Goal: Information Seeking & Learning: Find specific page/section

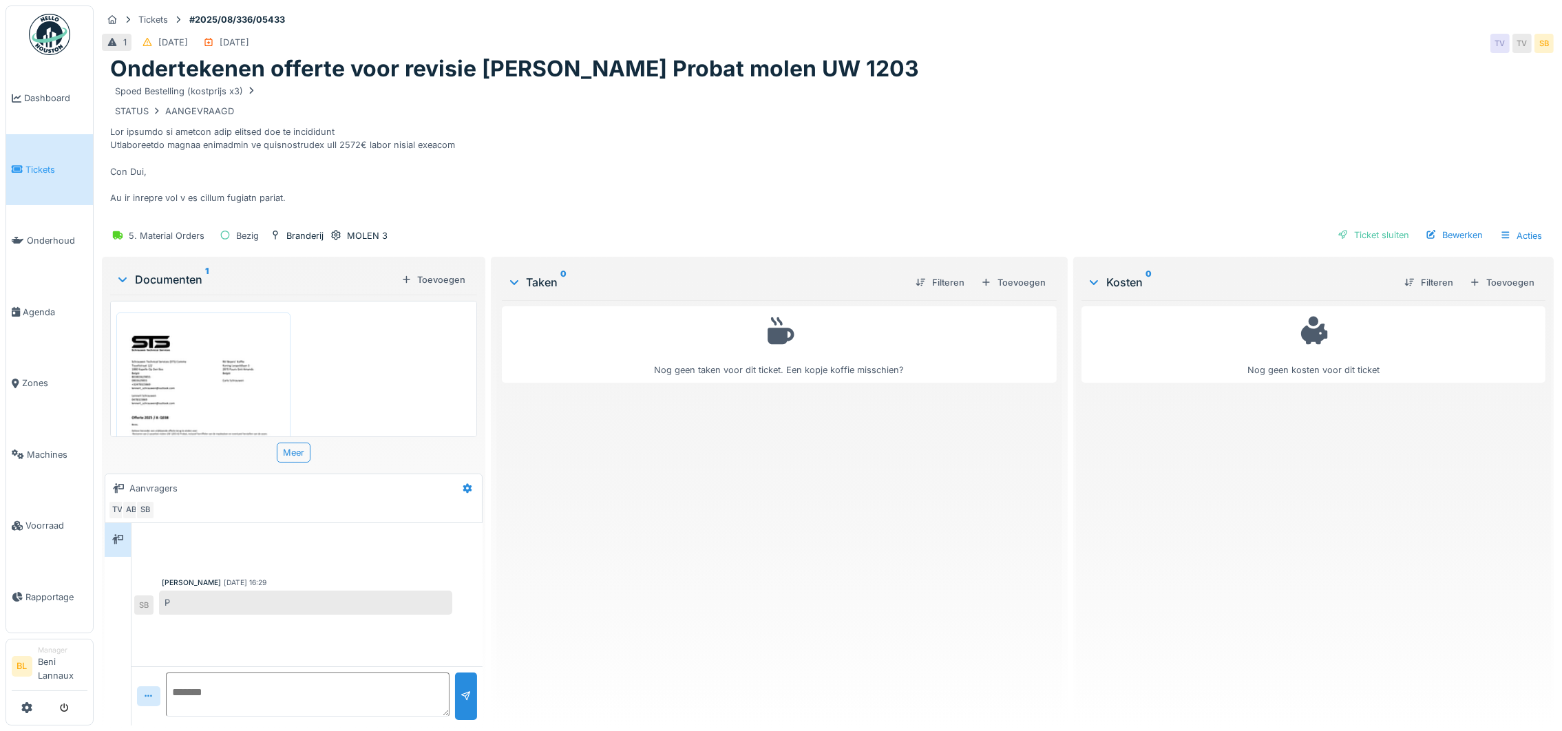
click at [1067, 141] on div "Spoed Bestelling (kostprijs x3) STATUS AANGEVRAAGD" at bounding box center [827, 152] width 1435 height 138
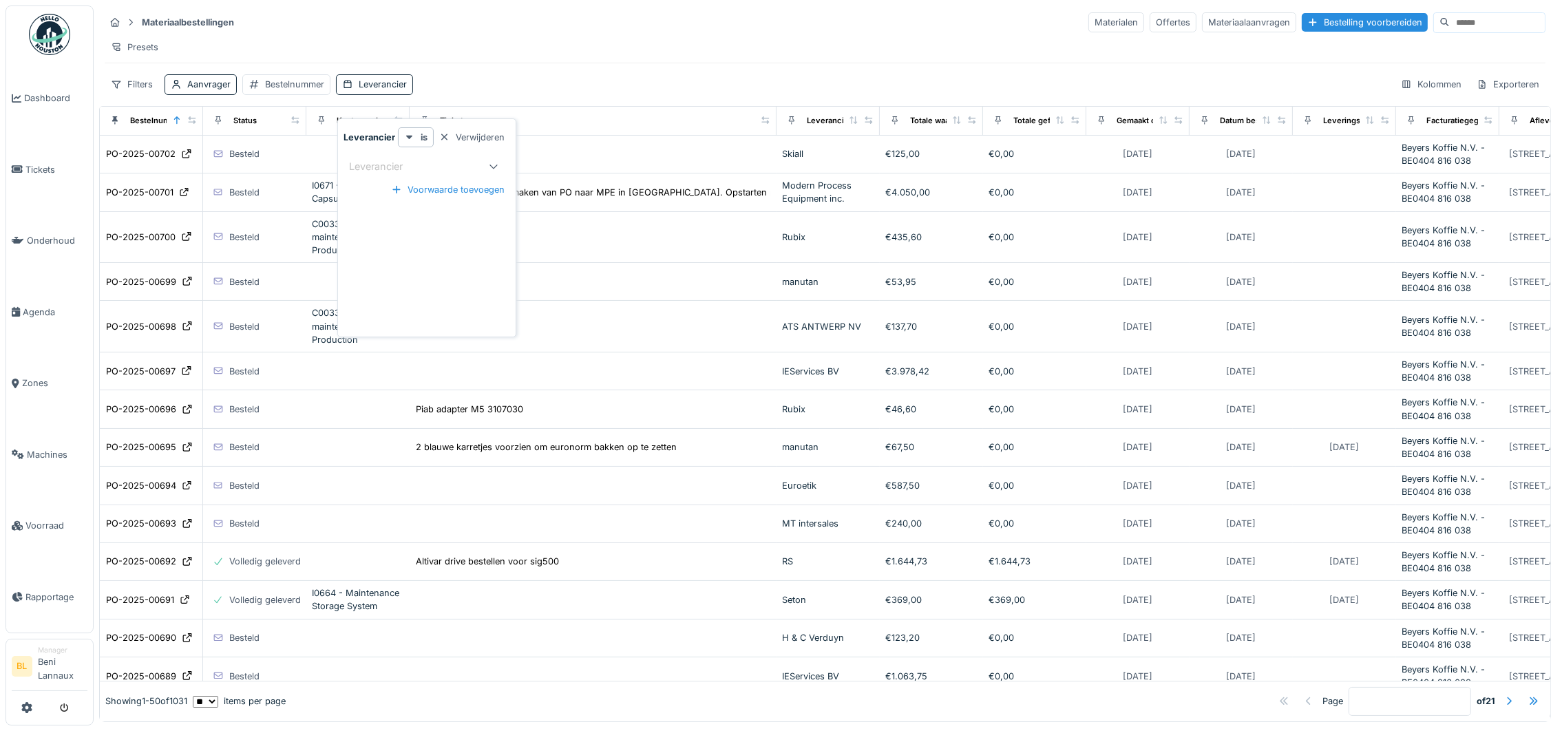
click at [675, 8] on div "Materiaalbestellingen Materialen Offertes Materiaalaanvragen Bestelling voorber…" at bounding box center [825, 53] width 1452 height 95
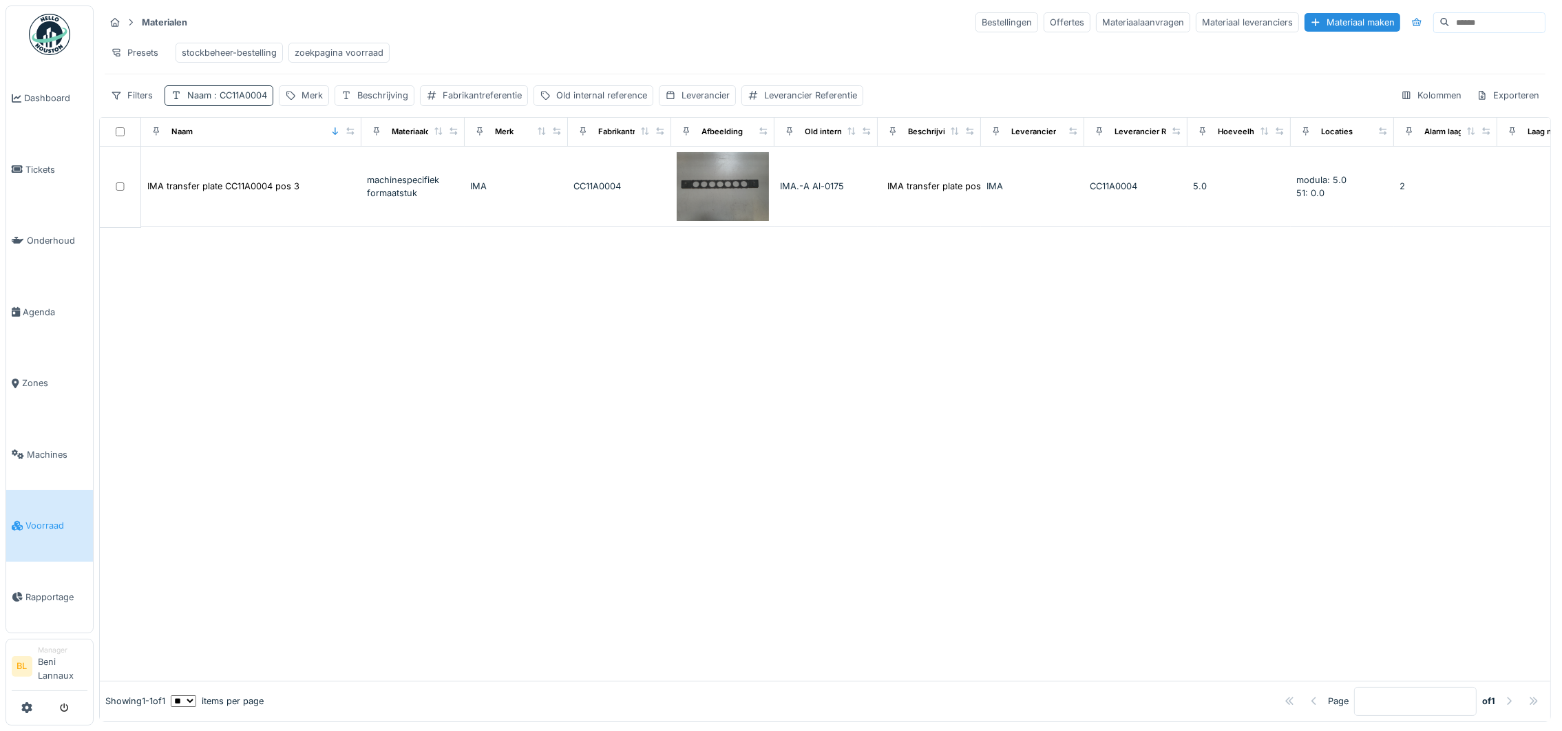
click at [217, 102] on div "Naam : CC11A0004" at bounding box center [227, 95] width 80 height 13
click at [299, 178] on icon at bounding box center [293, 177] width 11 height 9
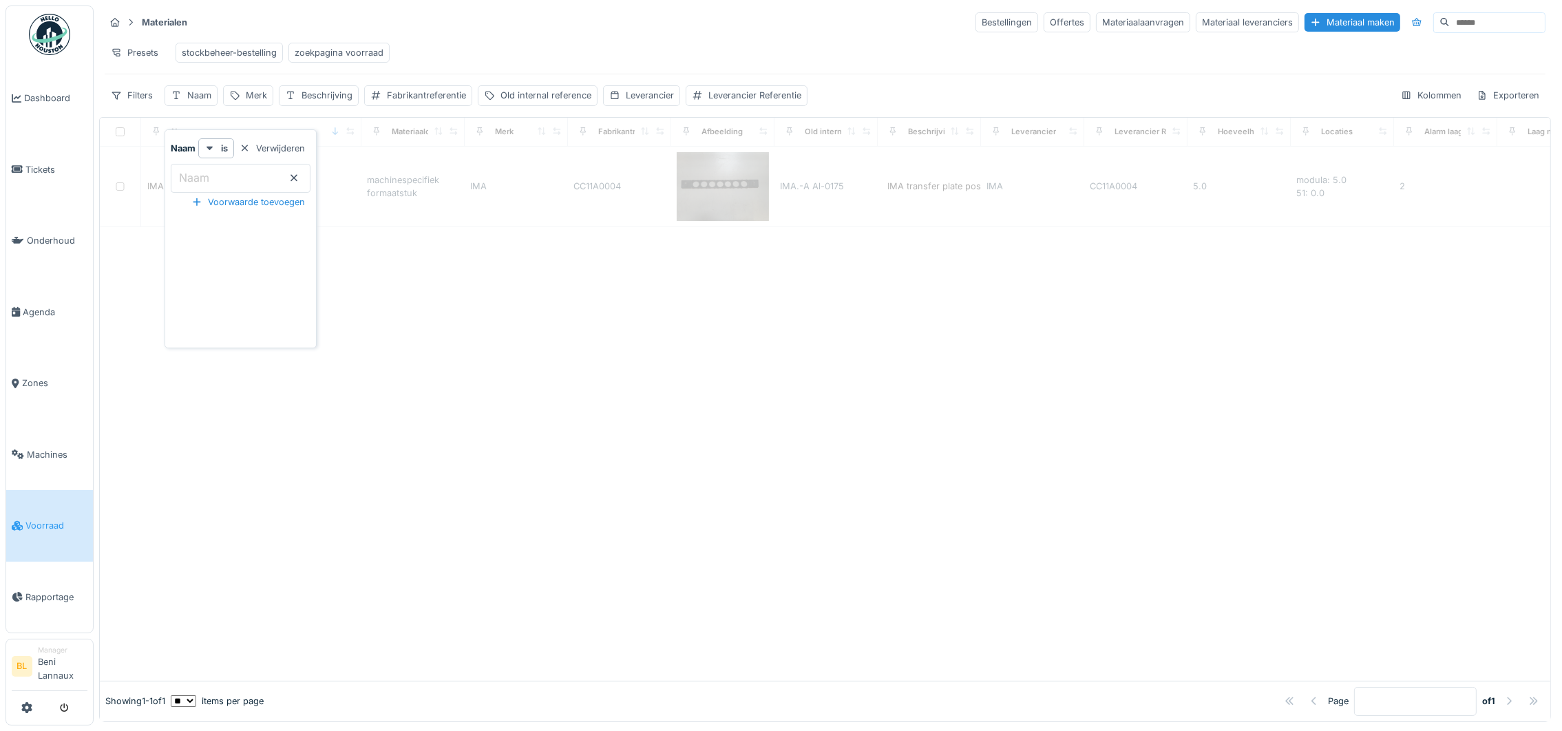
click at [217, 174] on input "Naam" at bounding box center [241, 178] width 140 height 29
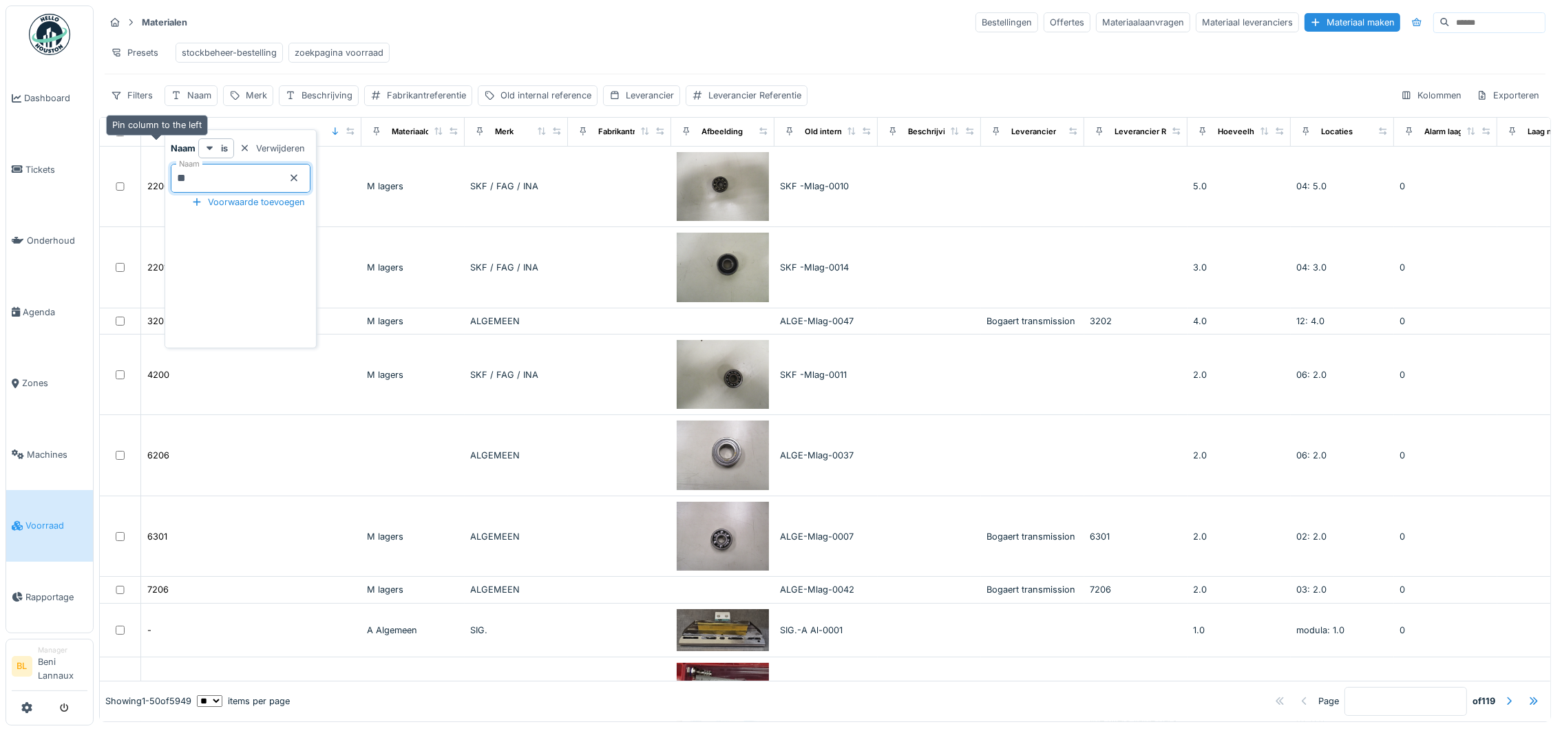
type input "***"
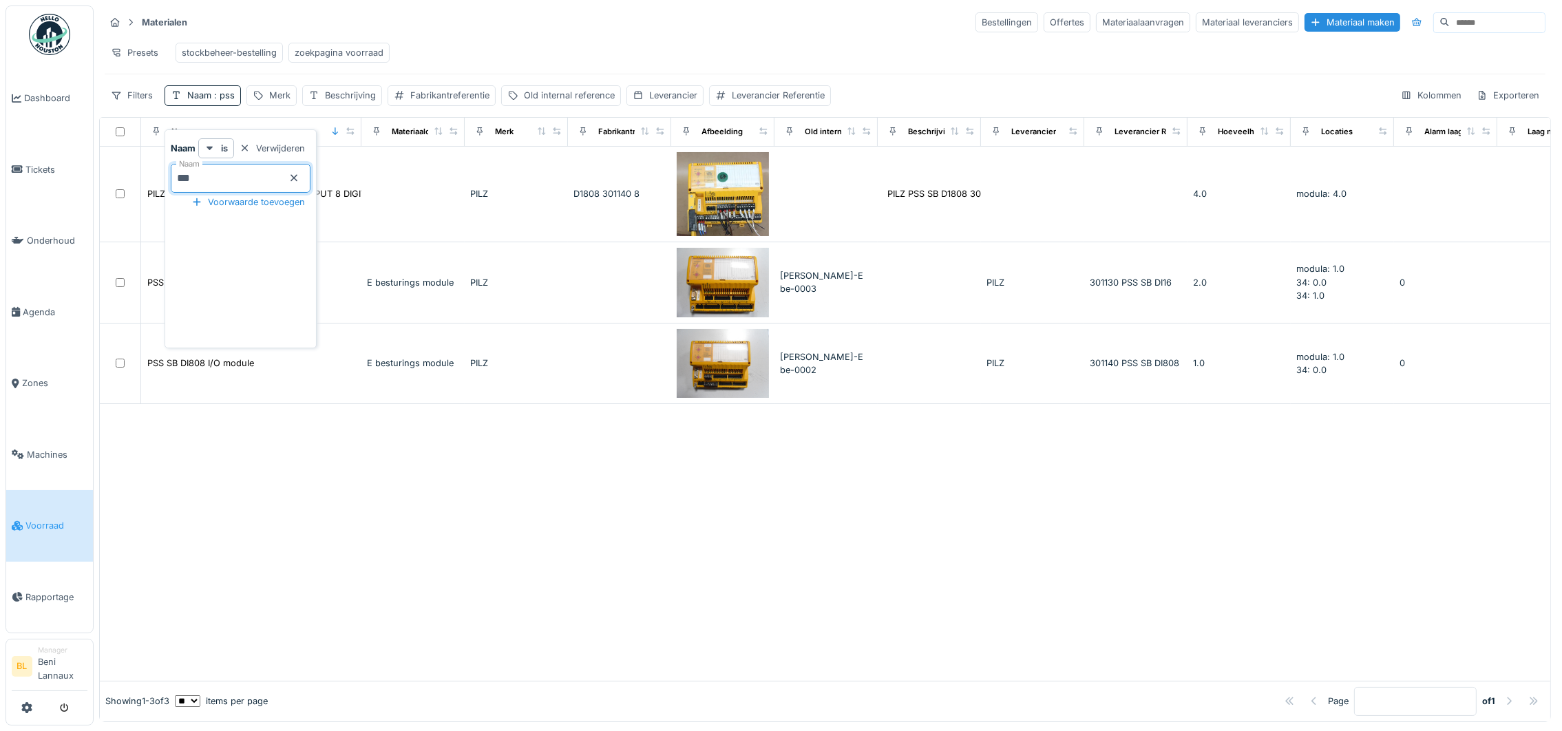
click at [804, 516] on div at bounding box center [825, 542] width 1450 height 277
click at [225, 101] on span ": pss" at bounding box center [222, 95] width 23 height 10
click at [299, 180] on icon at bounding box center [293, 177] width 11 height 9
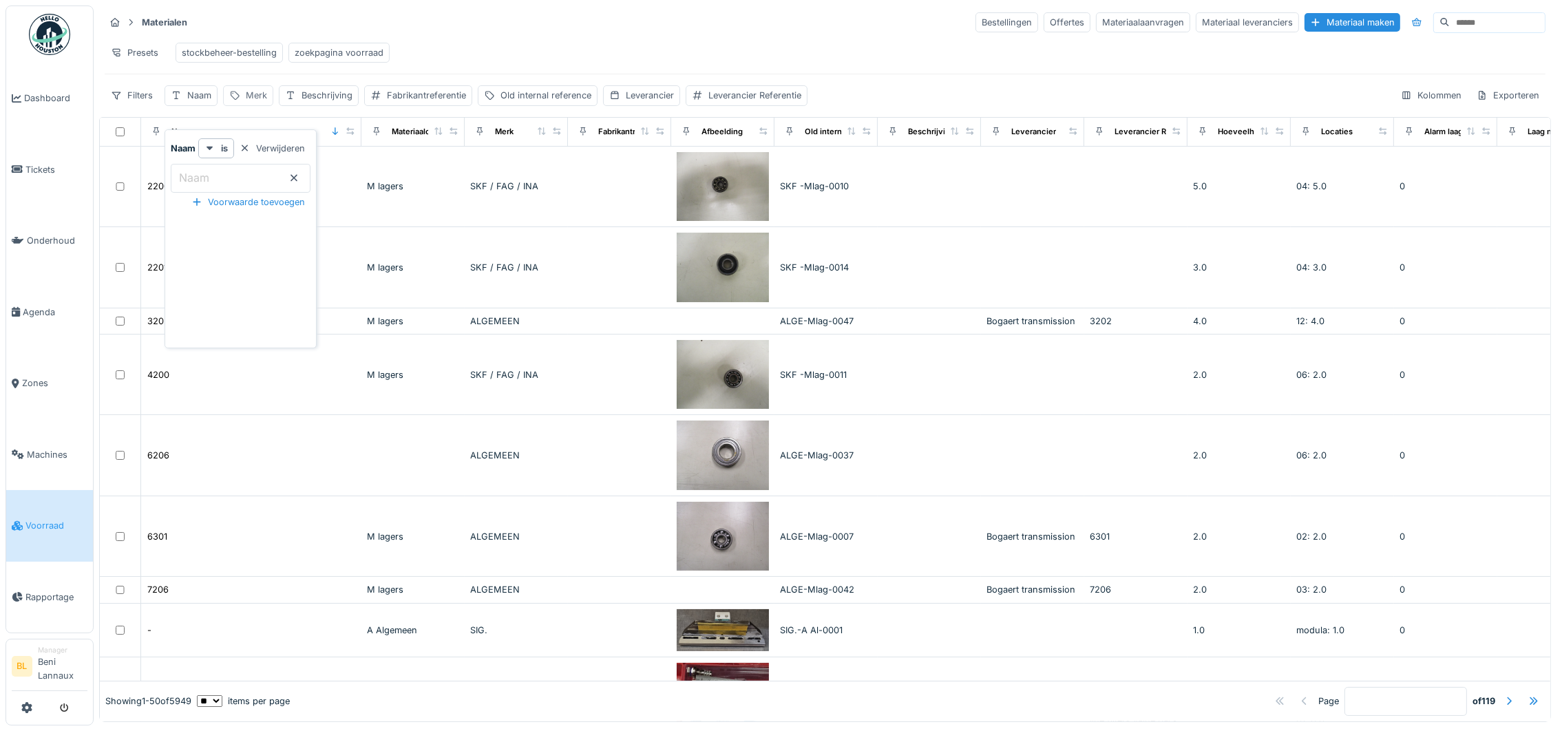
click at [244, 105] on div "Merk" at bounding box center [248, 95] width 50 height 20
click at [295, 180] on input "Merk" at bounding box center [298, 178] width 137 height 29
type input "****"
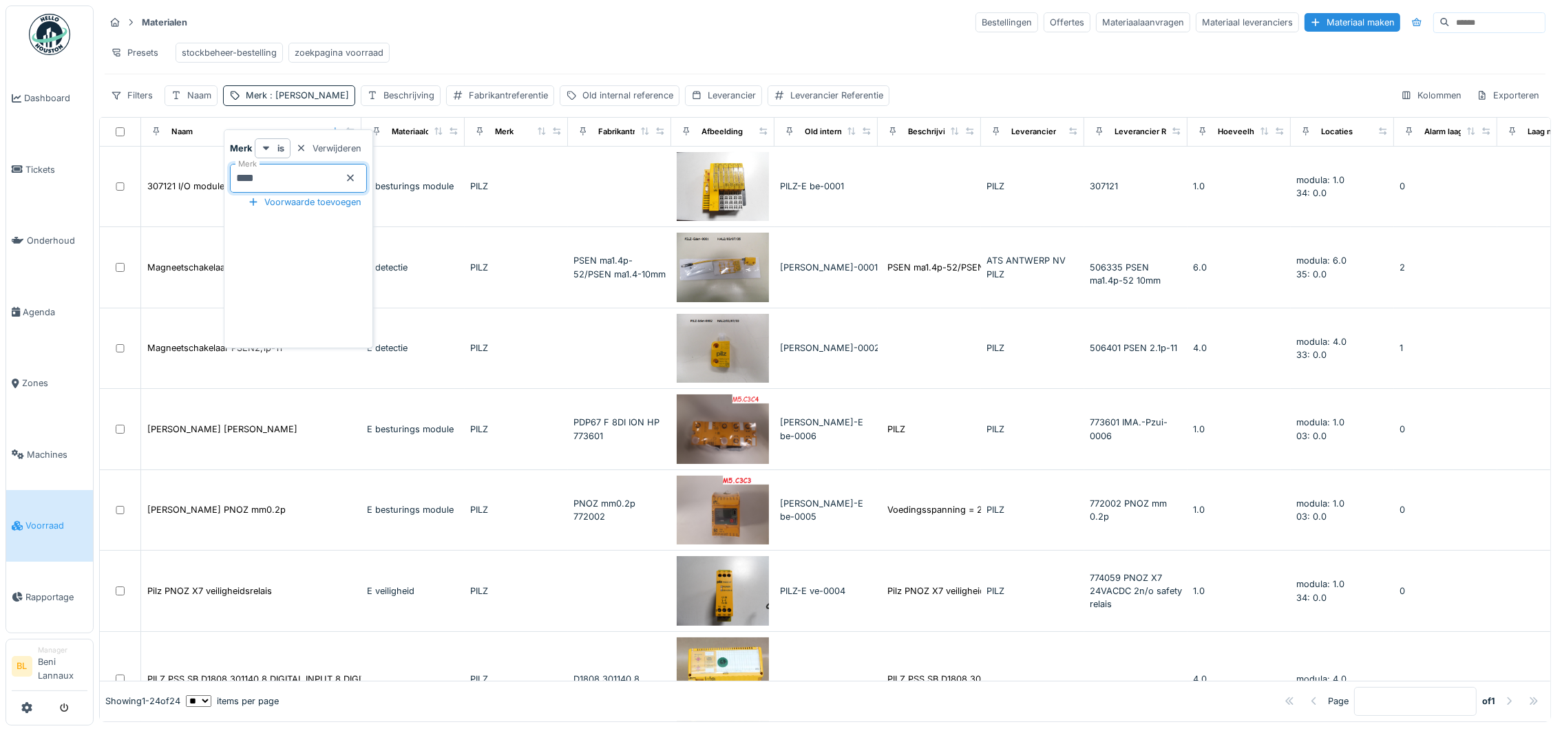
click at [560, 35] on hr at bounding box center [825, 35] width 1441 height 1
click at [257, 102] on div "Merk : [PERSON_NAME]" at bounding box center [297, 95] width 103 height 13
click at [356, 176] on icon at bounding box center [350, 177] width 11 height 9
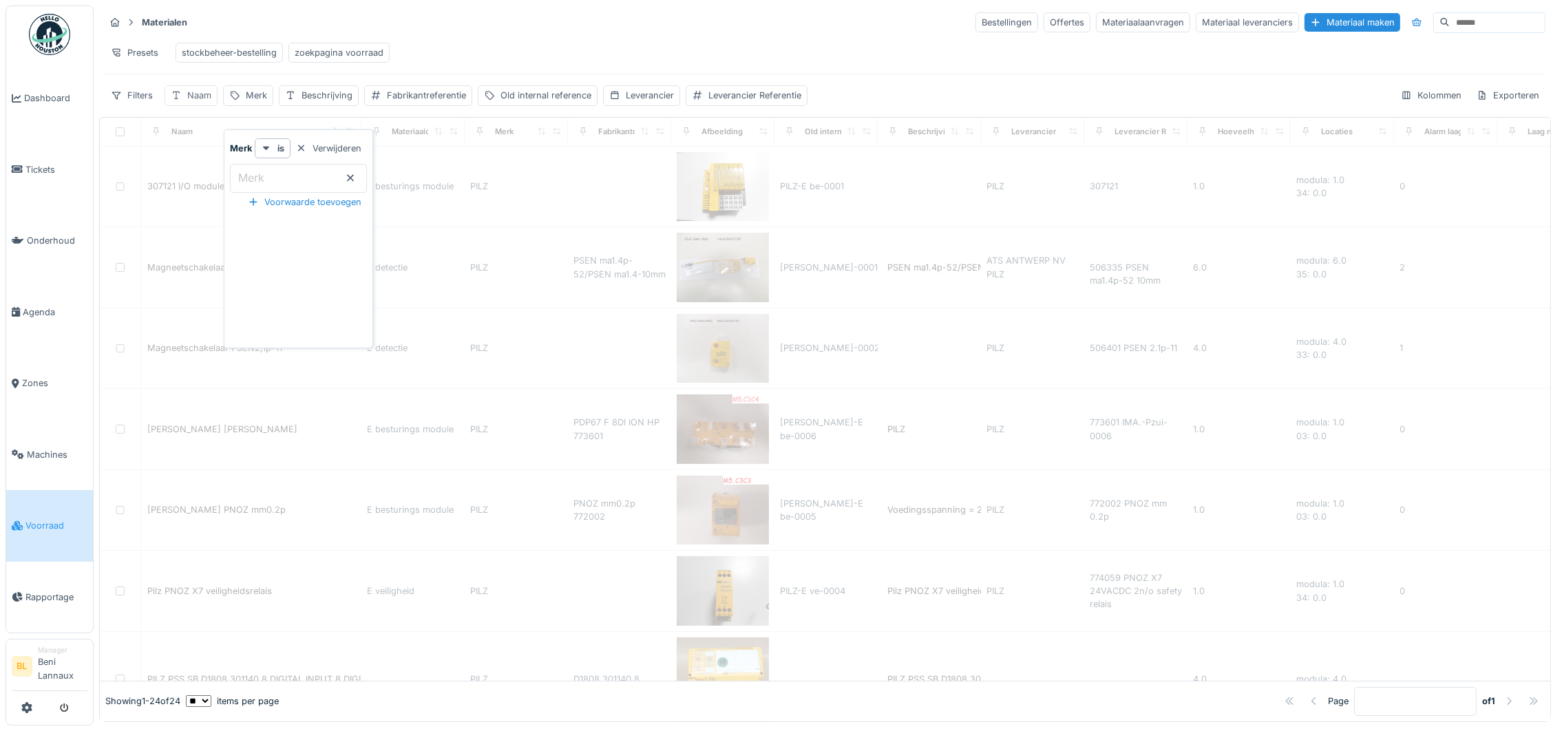
click at [213, 105] on div "Naam" at bounding box center [191, 95] width 53 height 20
click at [210, 181] on label "Naam" at bounding box center [194, 177] width 36 height 17
click at [210, 181] on input "Naam" at bounding box center [241, 178] width 140 height 29
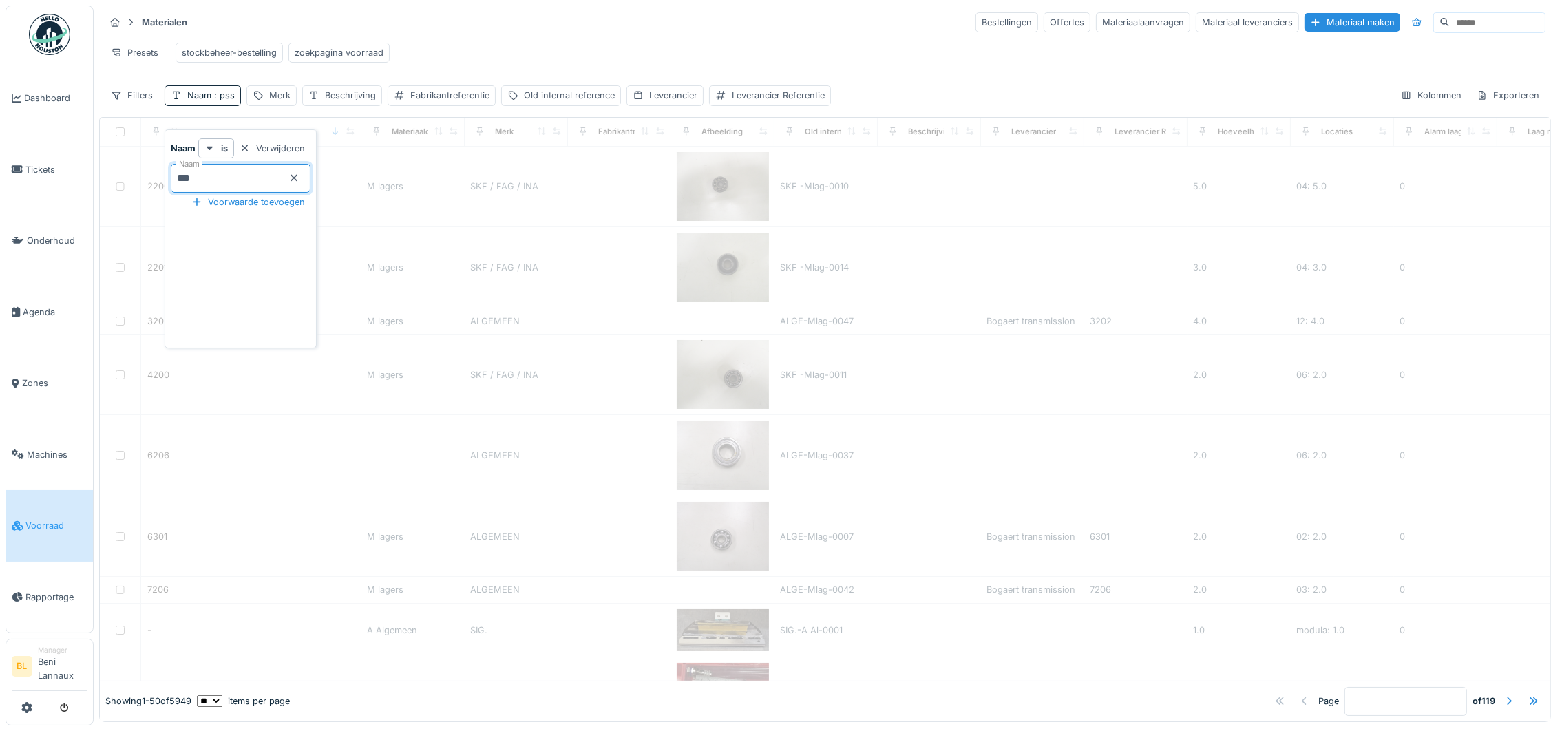
type input "***"
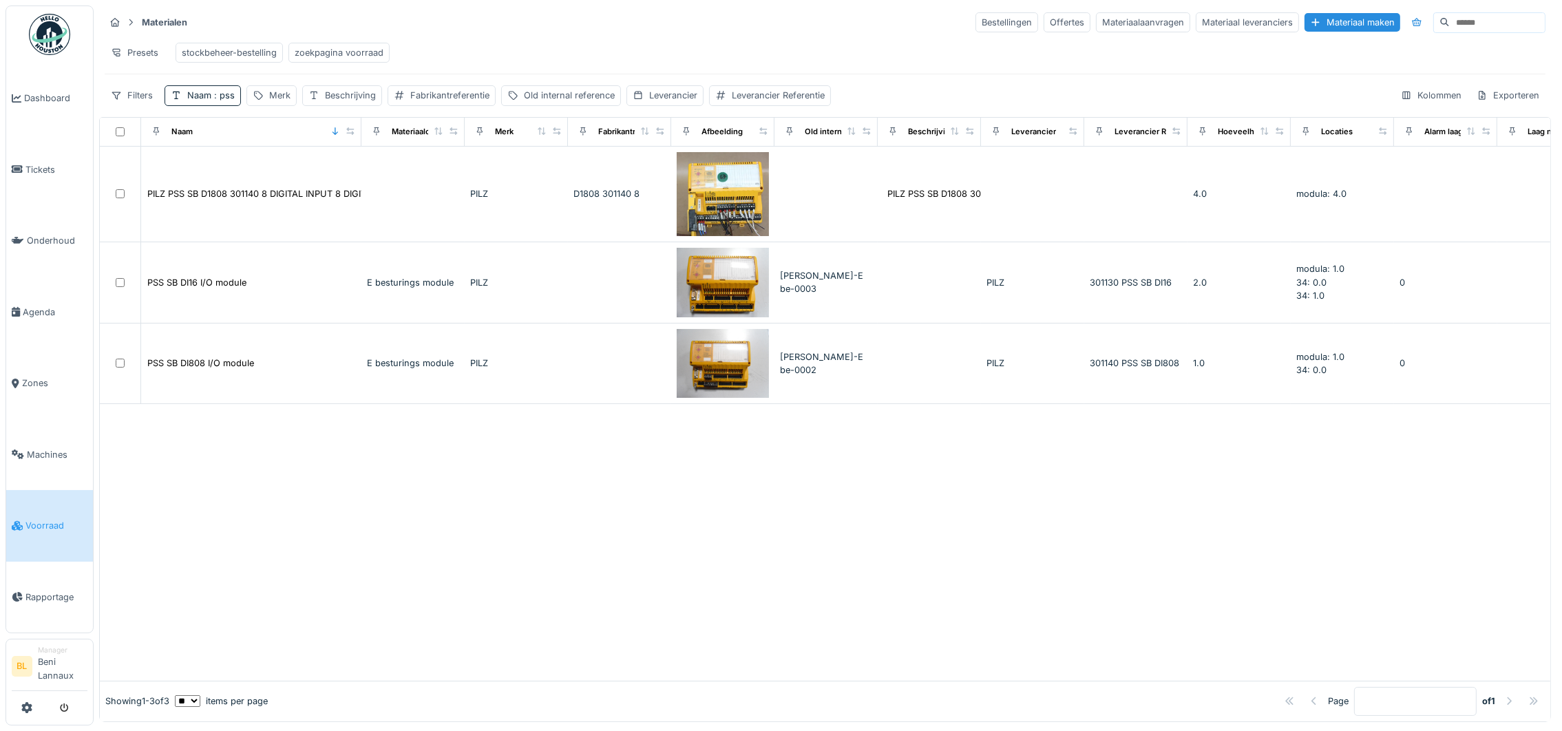
click at [675, 474] on div at bounding box center [825, 542] width 1450 height 277
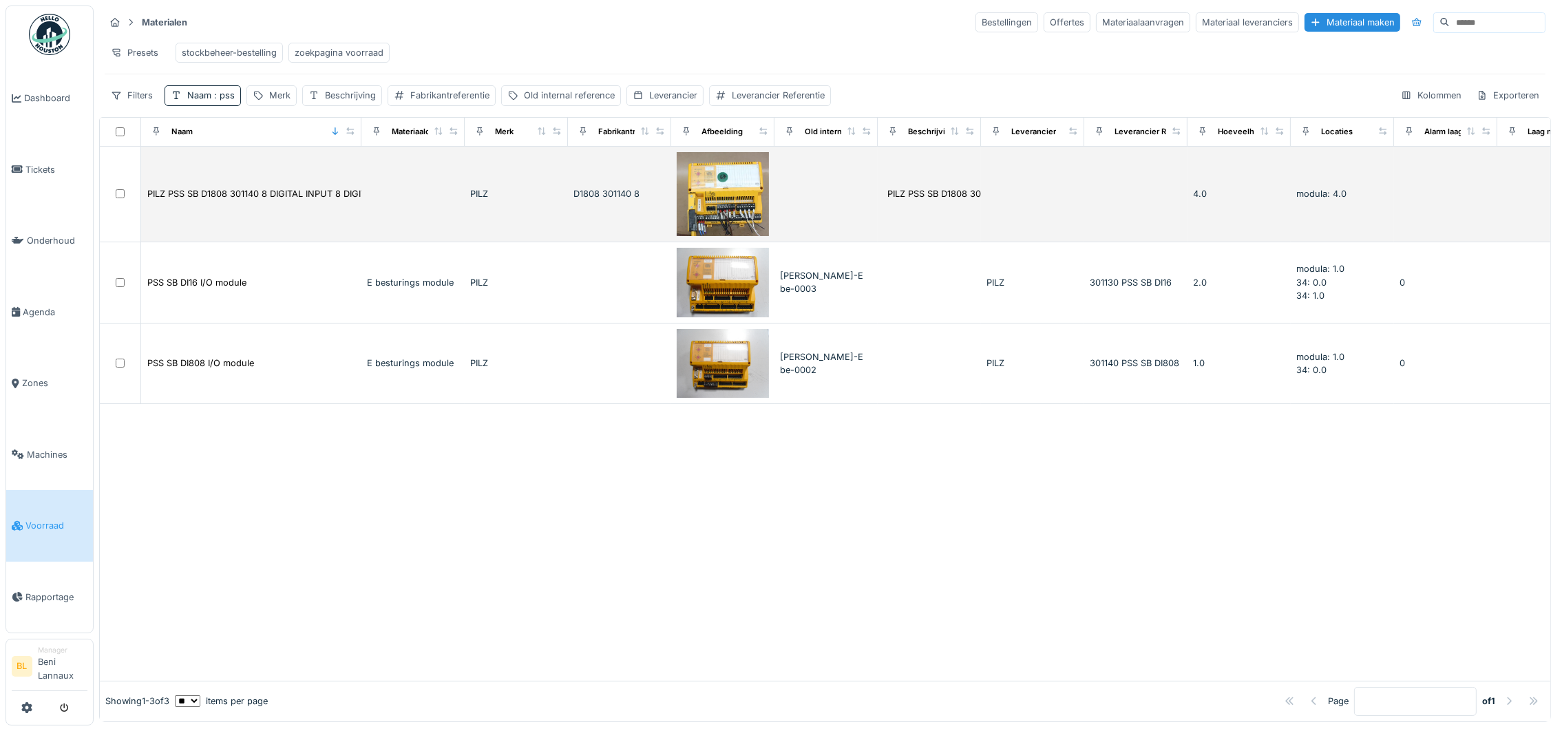
click at [732, 201] on img at bounding box center [723, 194] width 92 height 84
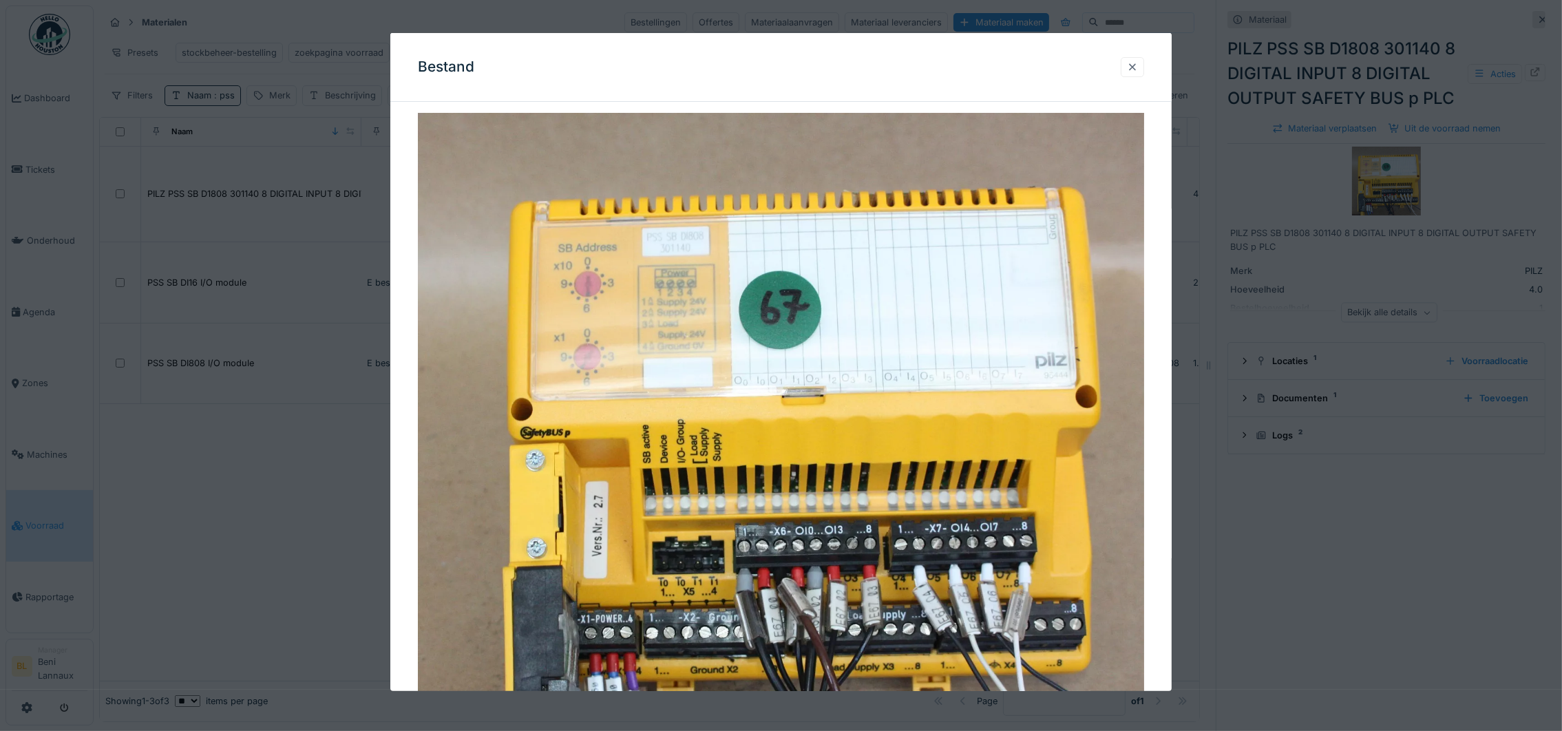
click at [1138, 61] on div at bounding box center [1132, 67] width 11 height 13
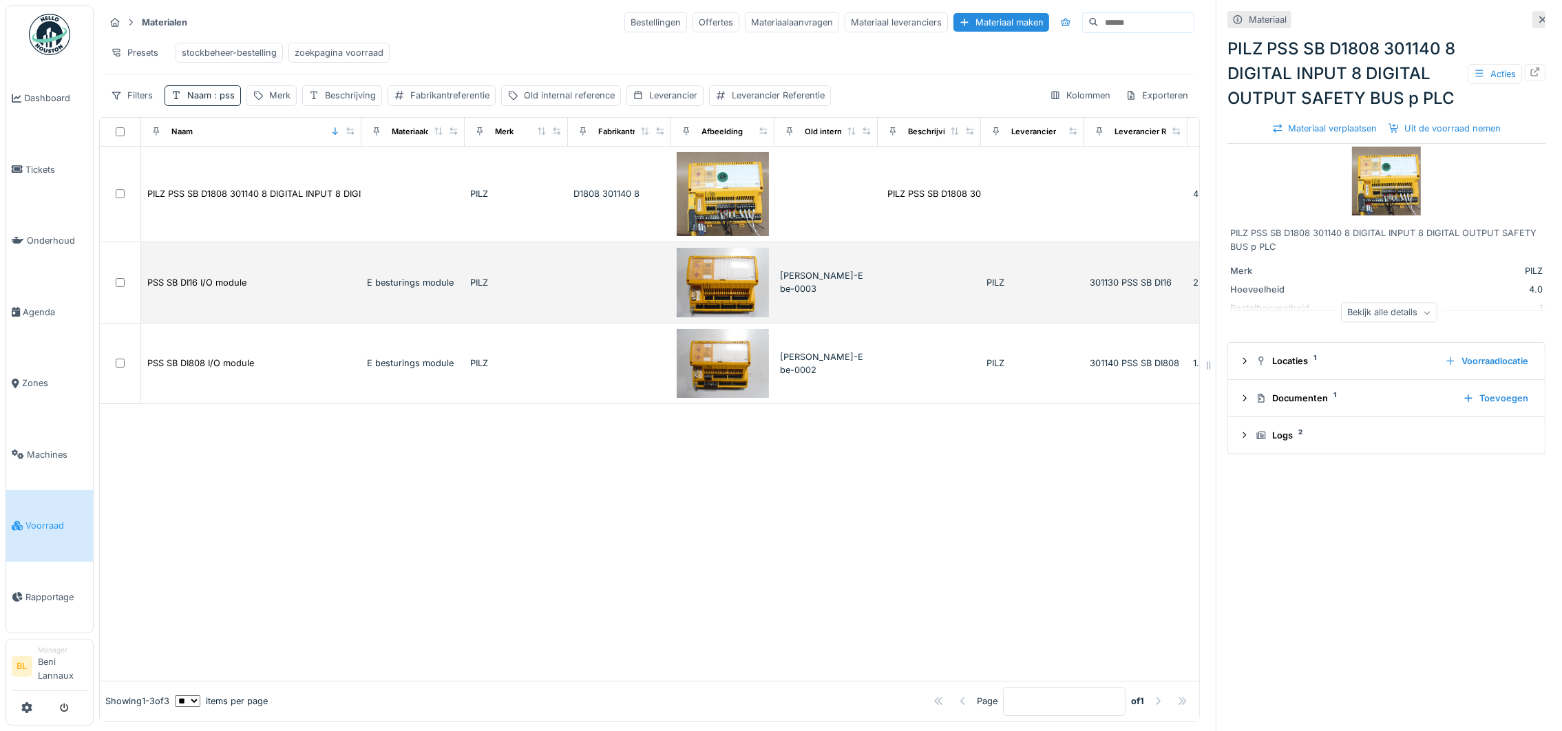
click at [751, 312] on img at bounding box center [723, 283] width 92 height 70
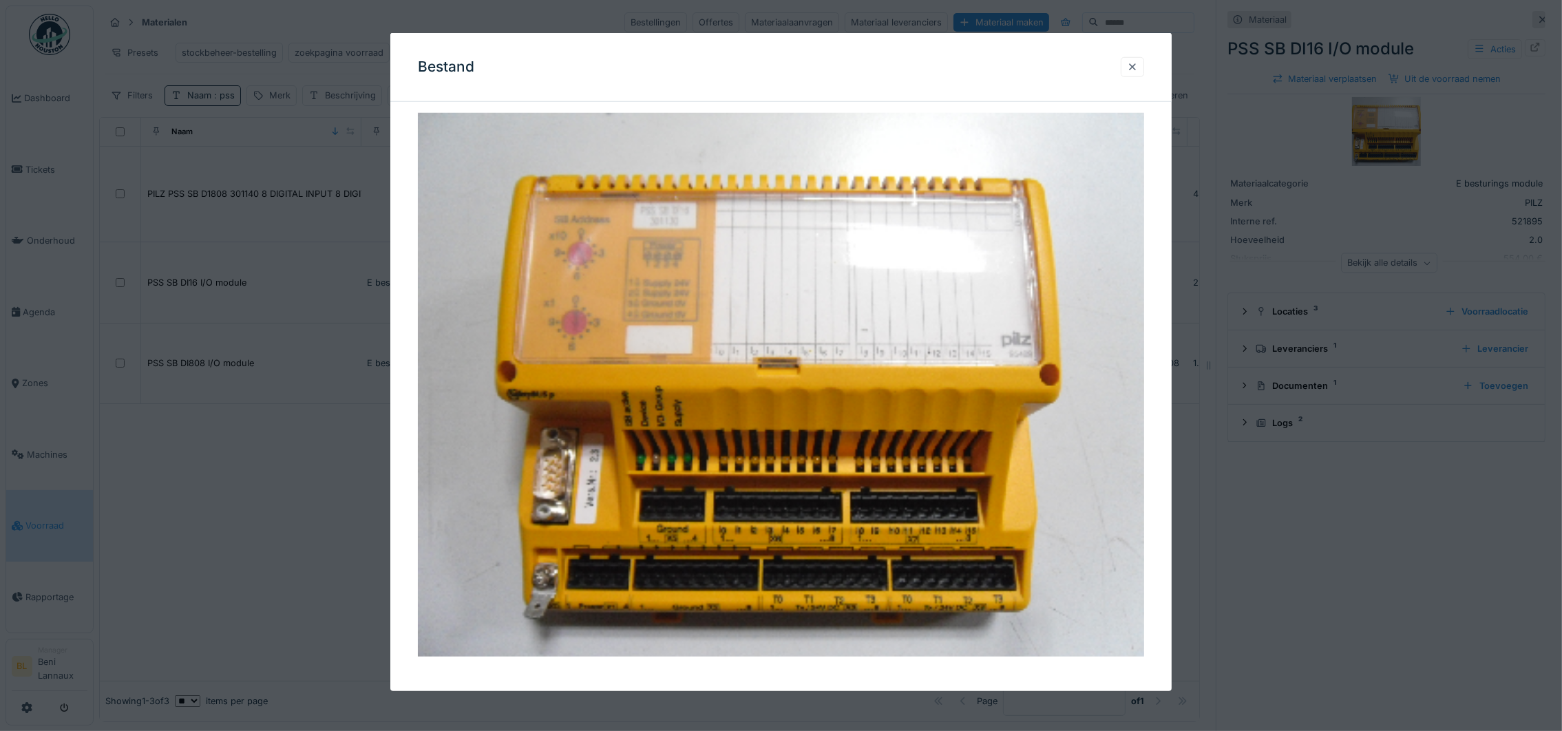
click at [1138, 65] on div at bounding box center [1132, 67] width 11 height 13
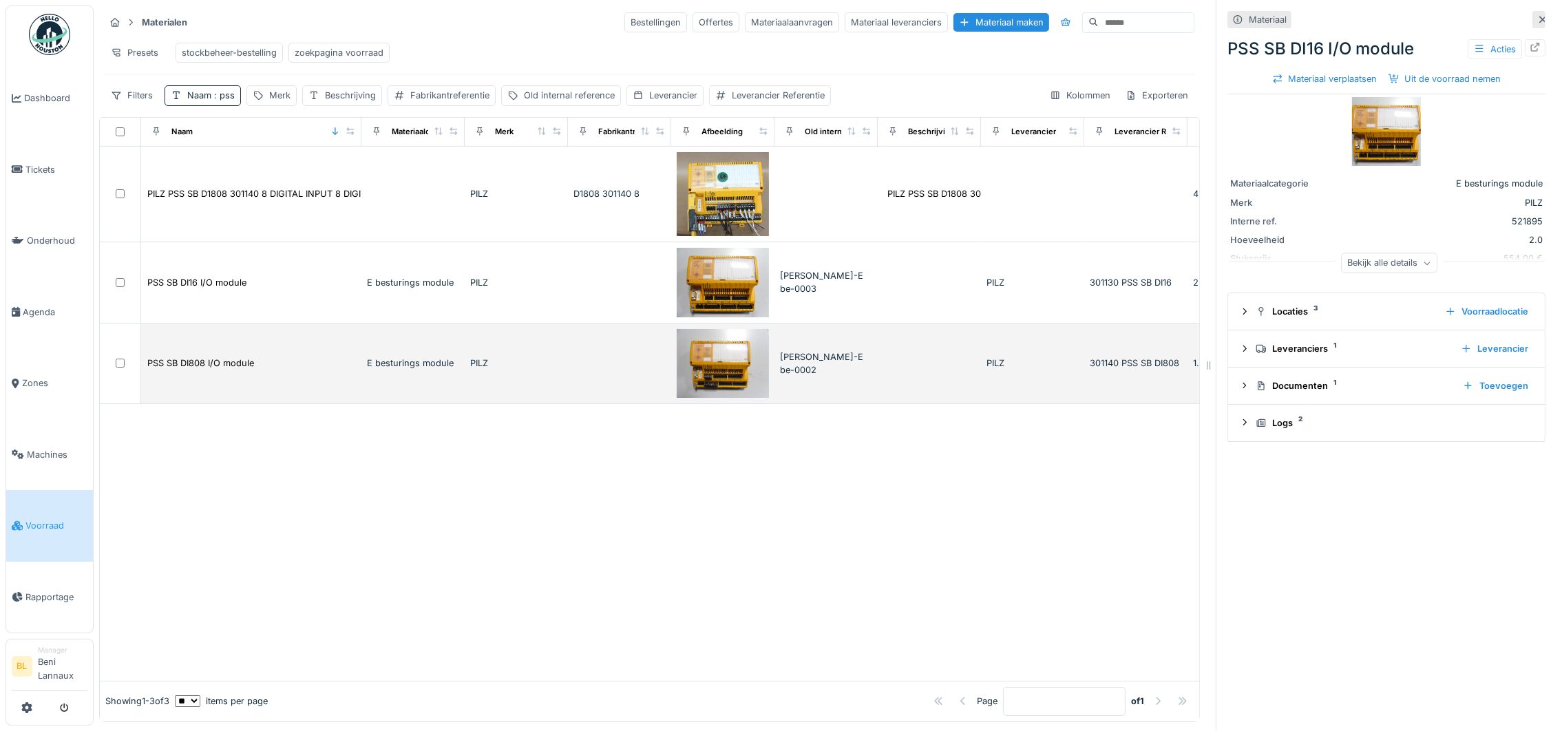
click at [742, 373] on img at bounding box center [723, 364] width 92 height 70
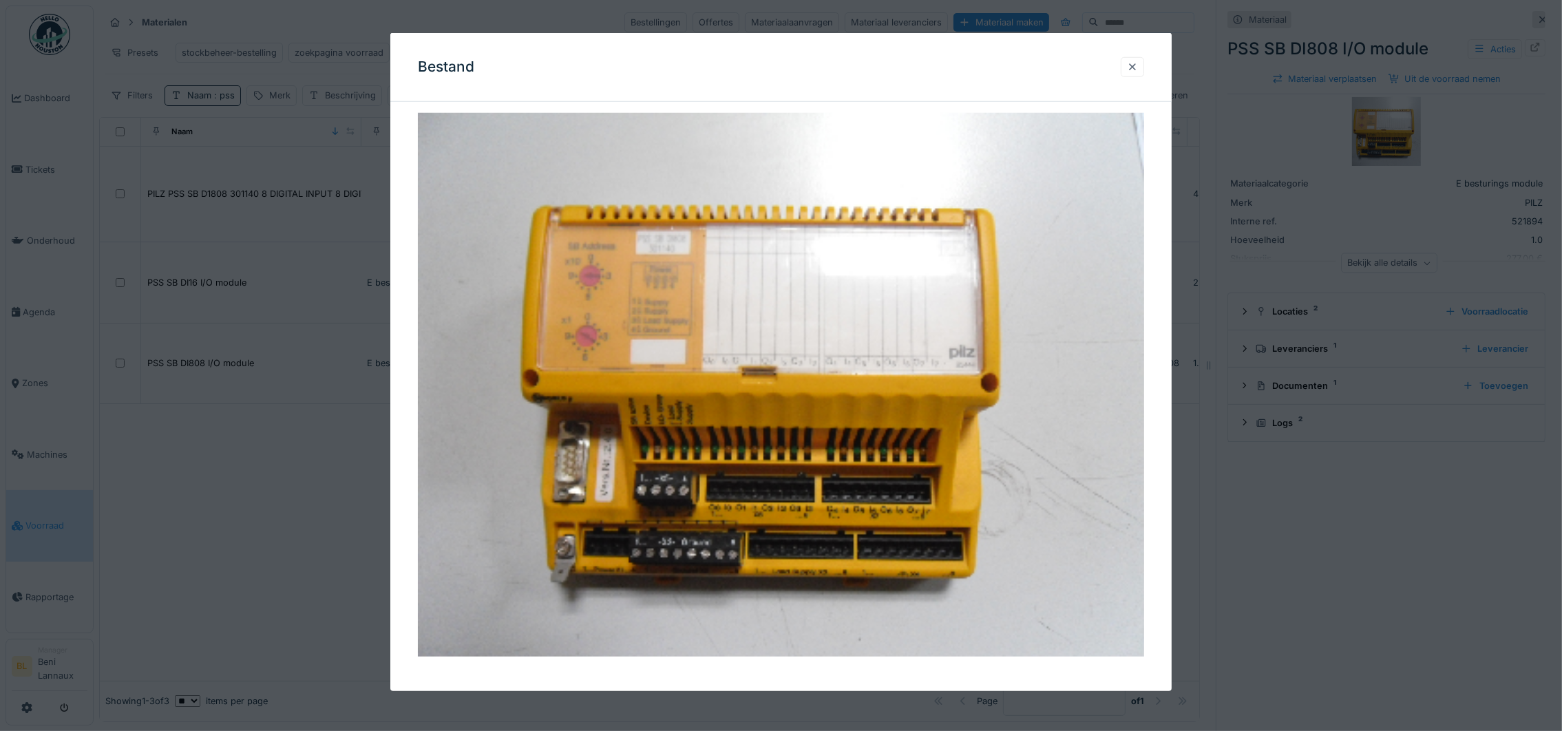
click at [1144, 63] on div at bounding box center [1132, 67] width 23 height 20
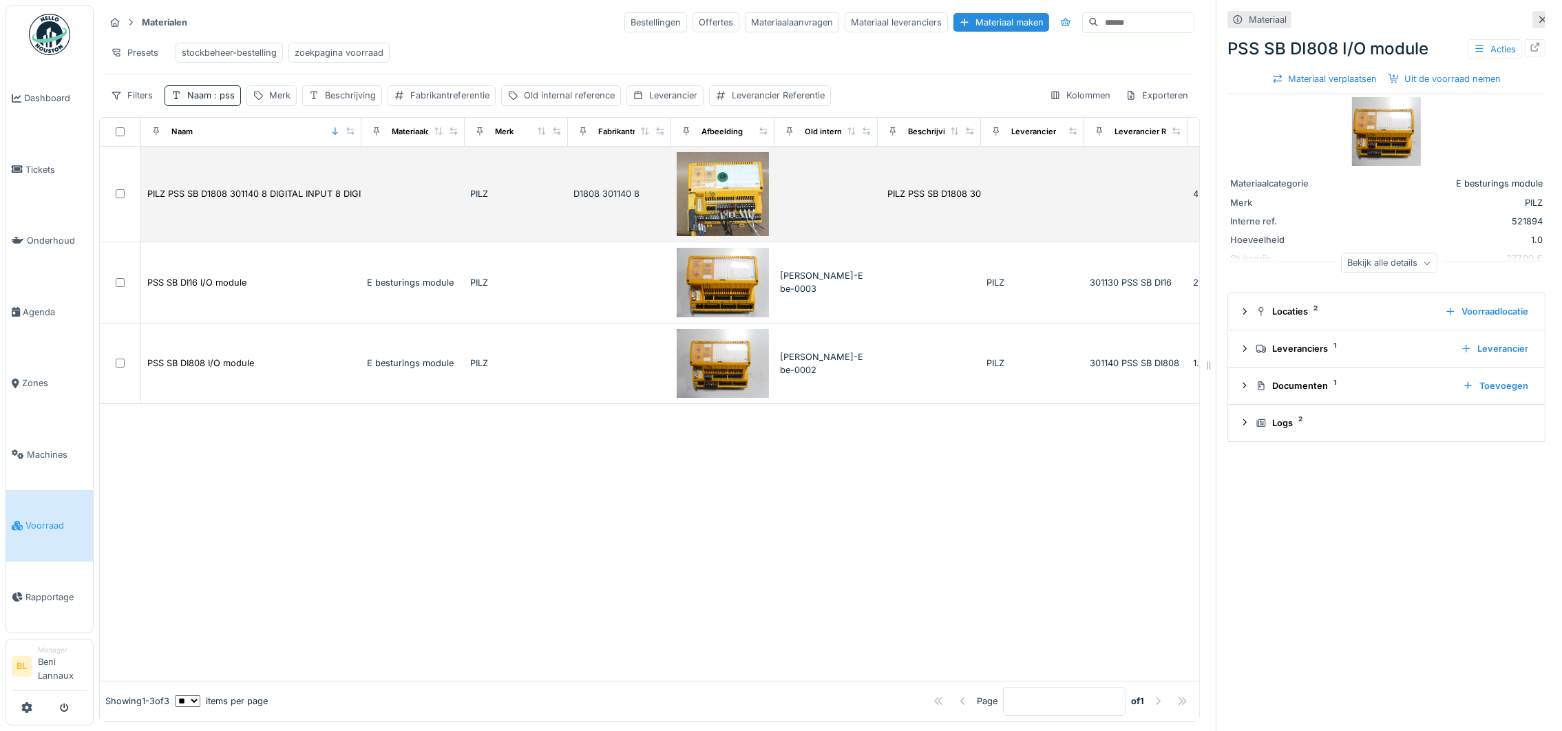
click at [233, 220] on td "PILZ PSS SB D1808 301140 8 DIGITAL INPUT 8 DIGITAL OUTPUT SAFETY BUS p PLC" at bounding box center [251, 195] width 220 height 96
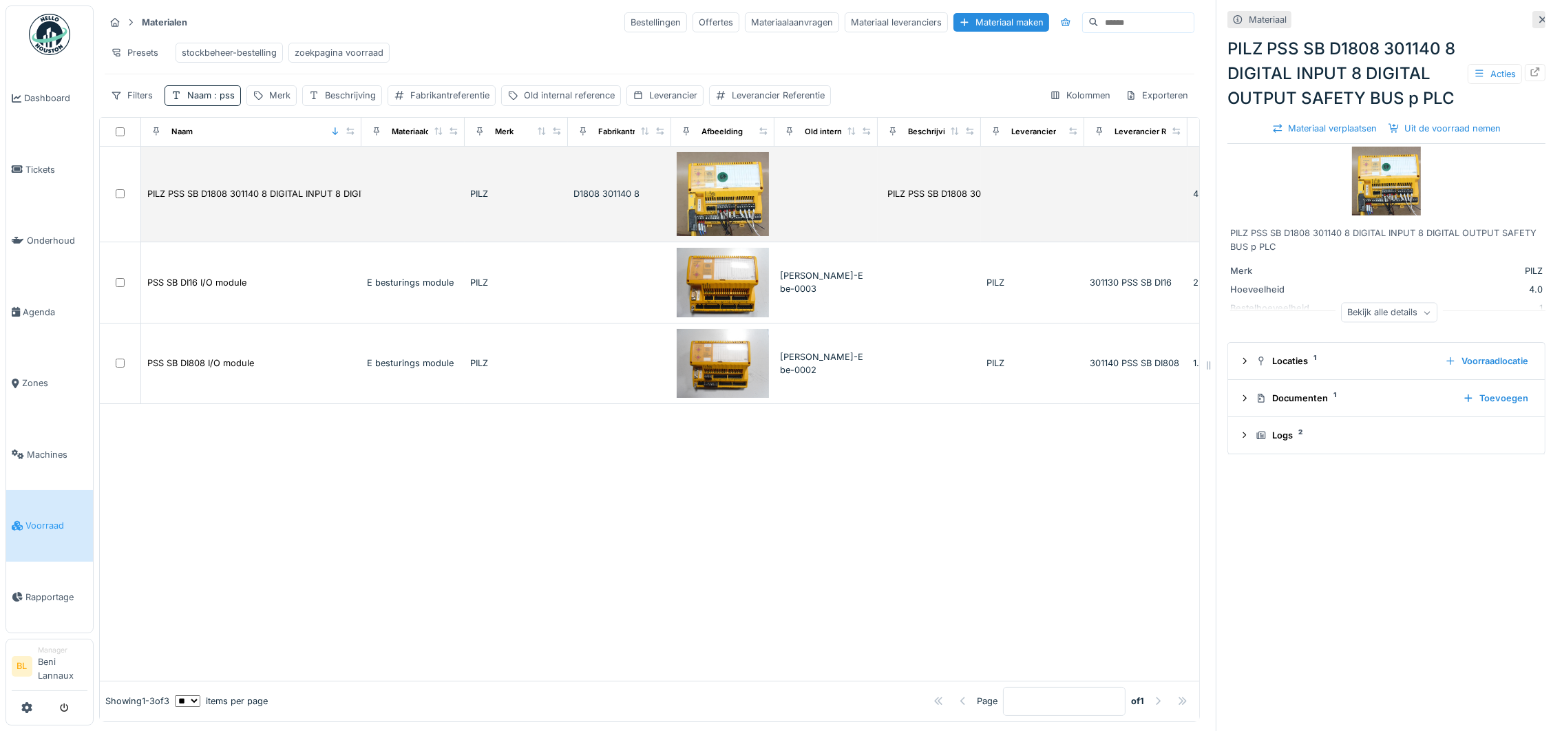
click at [724, 215] on img at bounding box center [723, 194] width 92 height 84
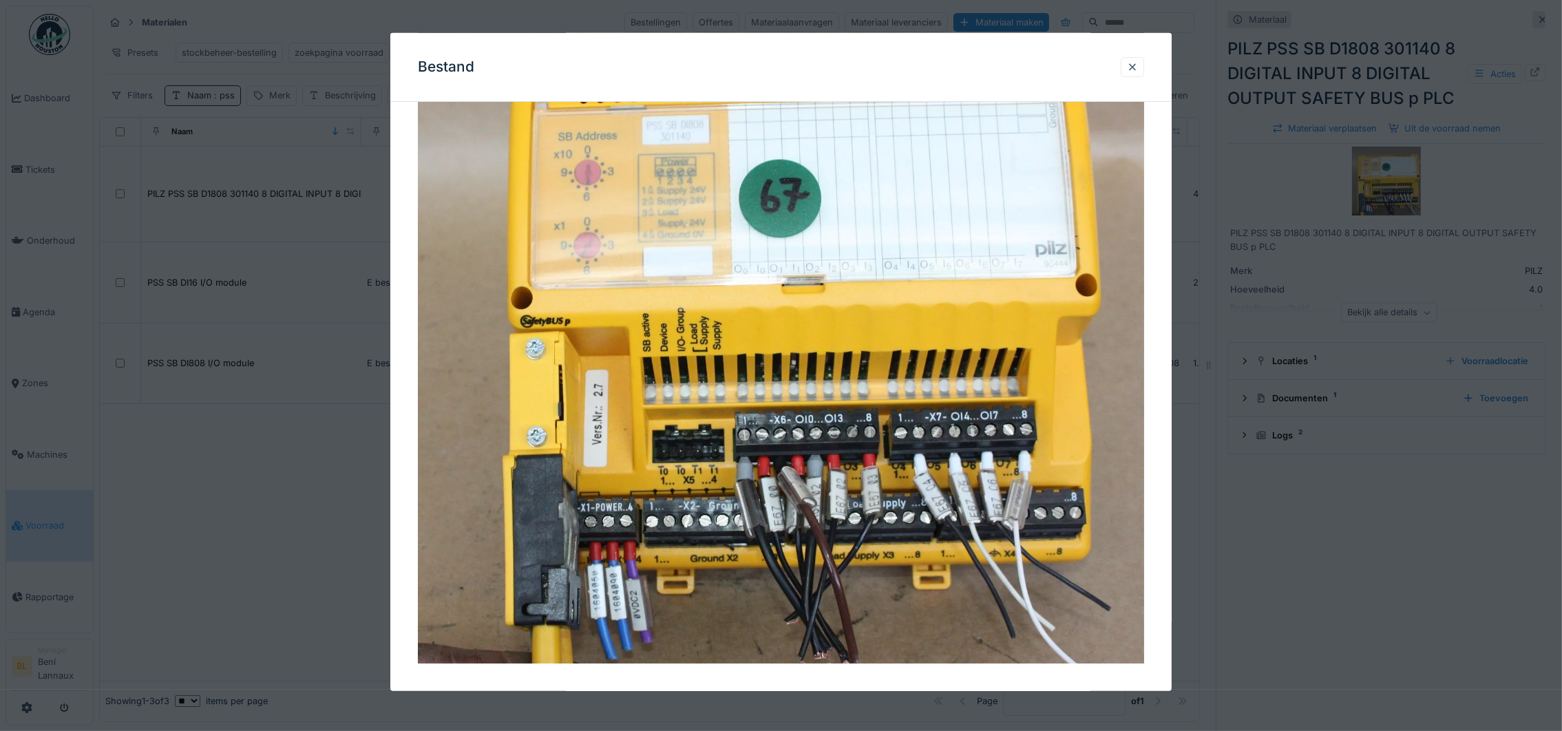
scroll to position [15, 0]
click at [1137, 68] on div at bounding box center [1132, 67] width 11 height 13
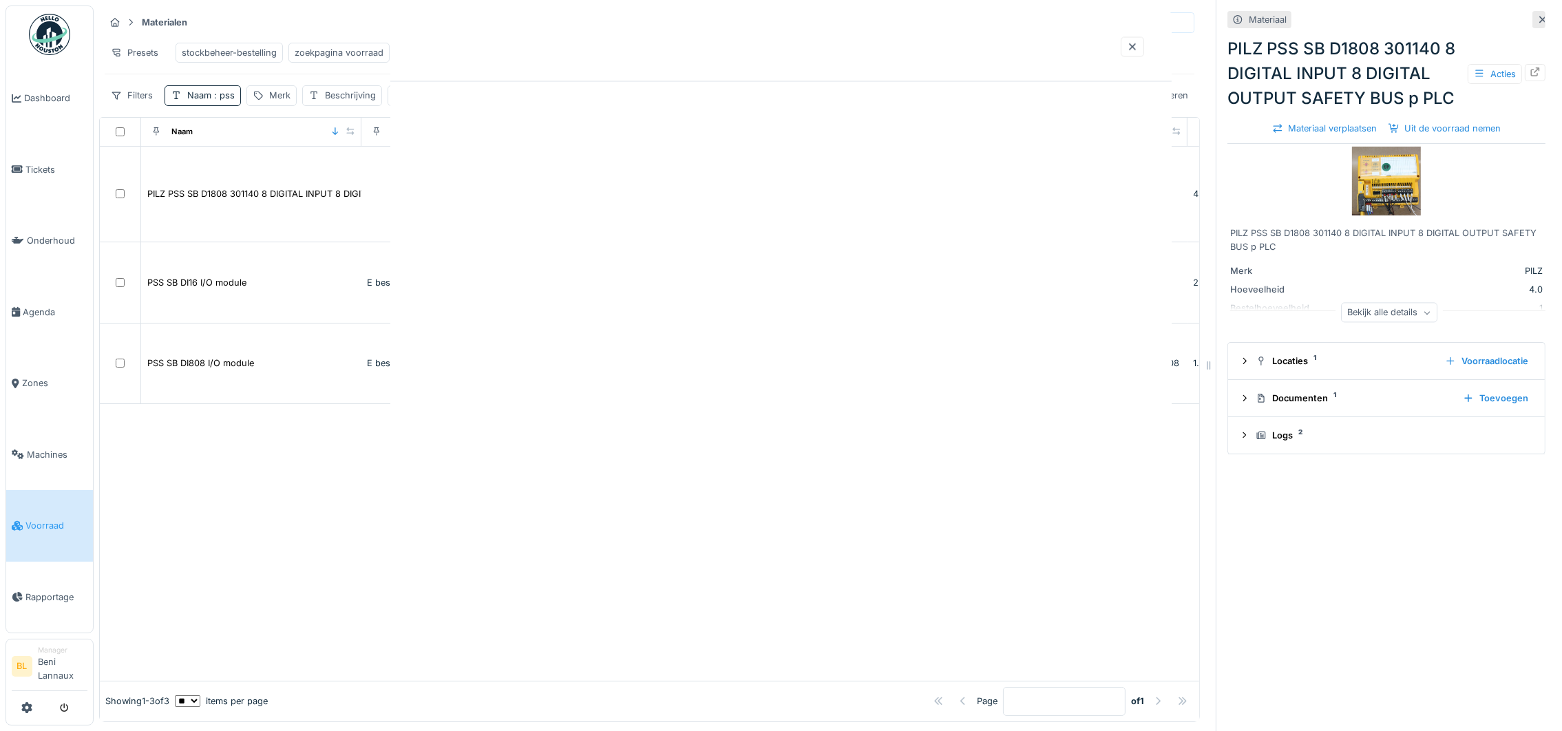
scroll to position [0, 0]
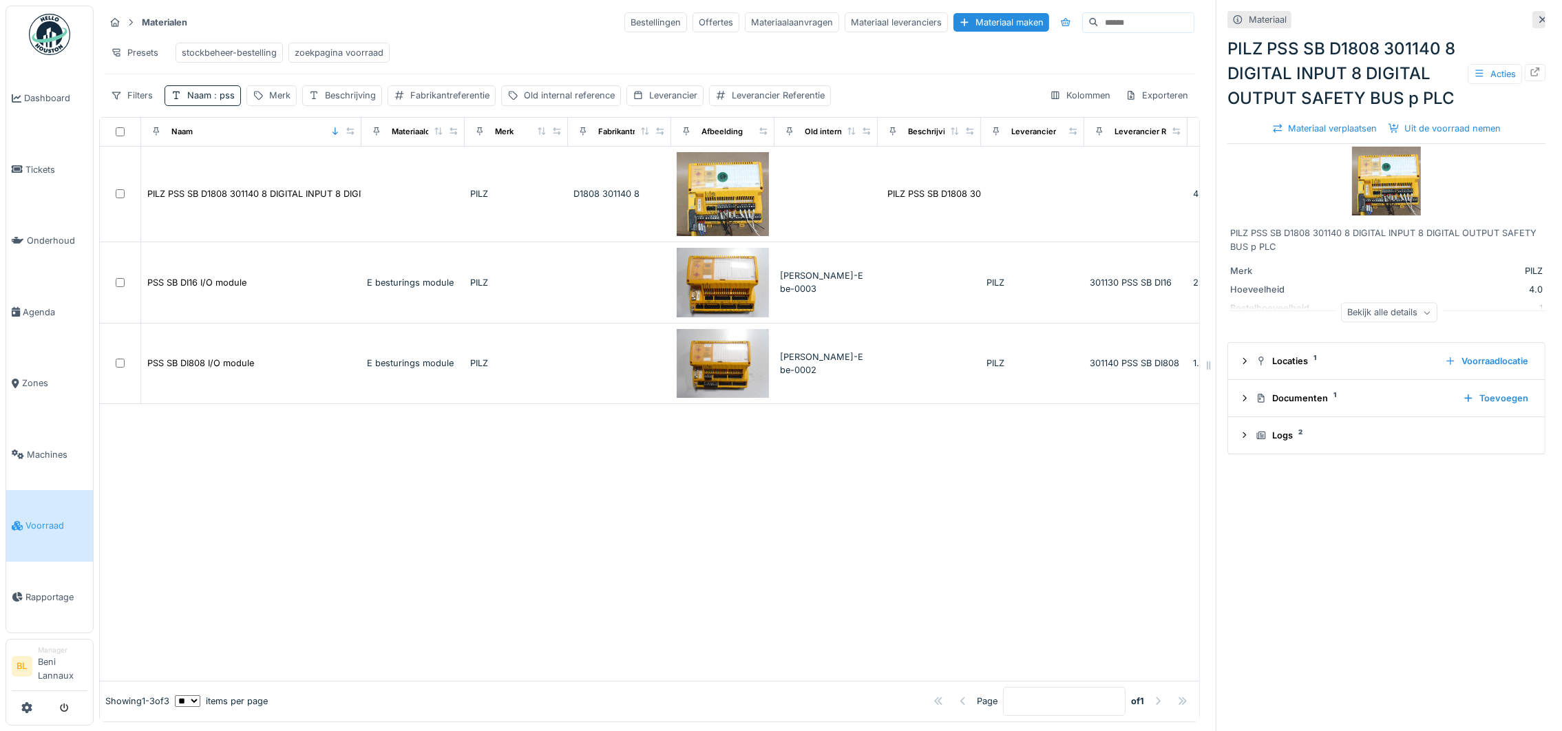
click at [726, 284] on img at bounding box center [723, 283] width 92 height 70
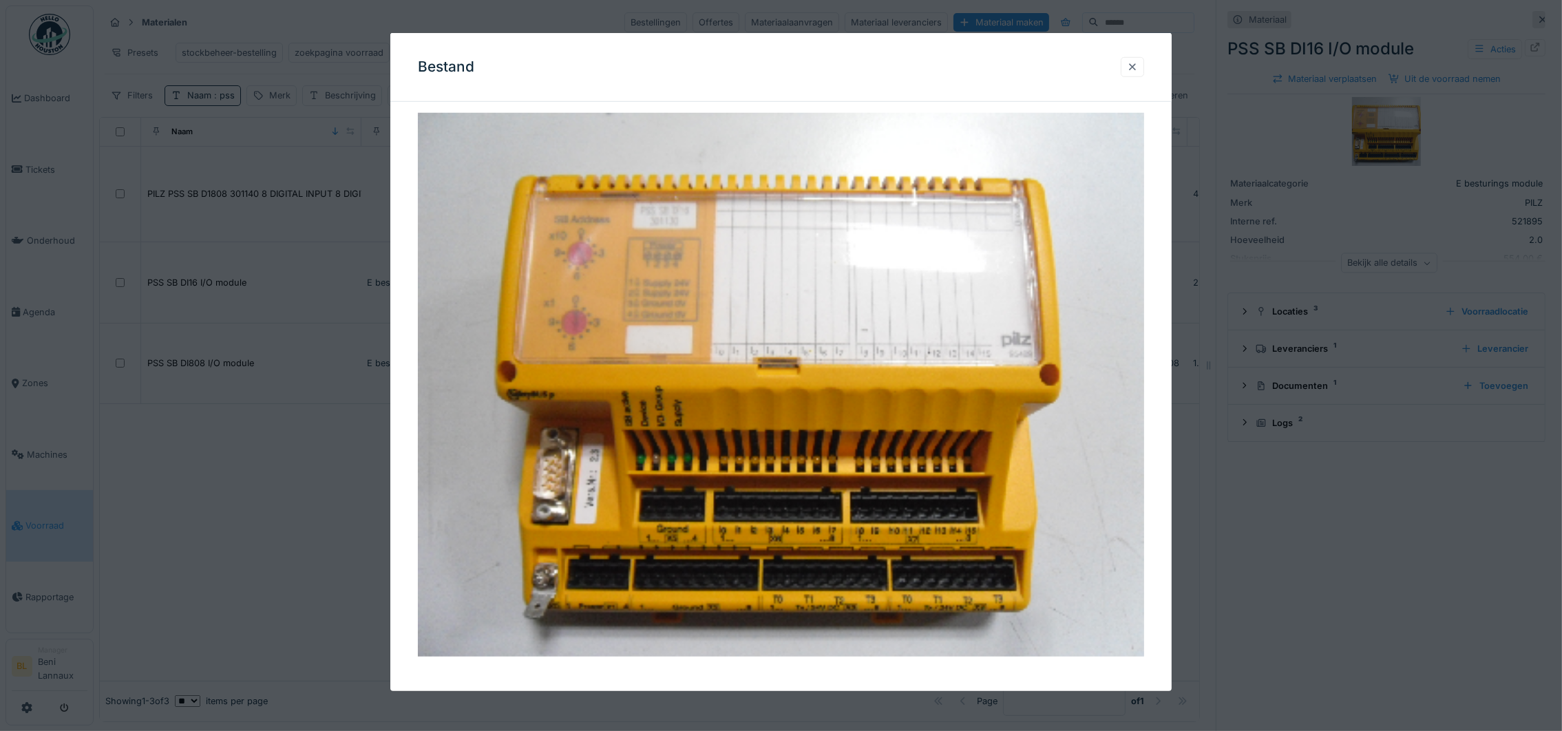
click at [1138, 61] on div at bounding box center [1132, 67] width 11 height 13
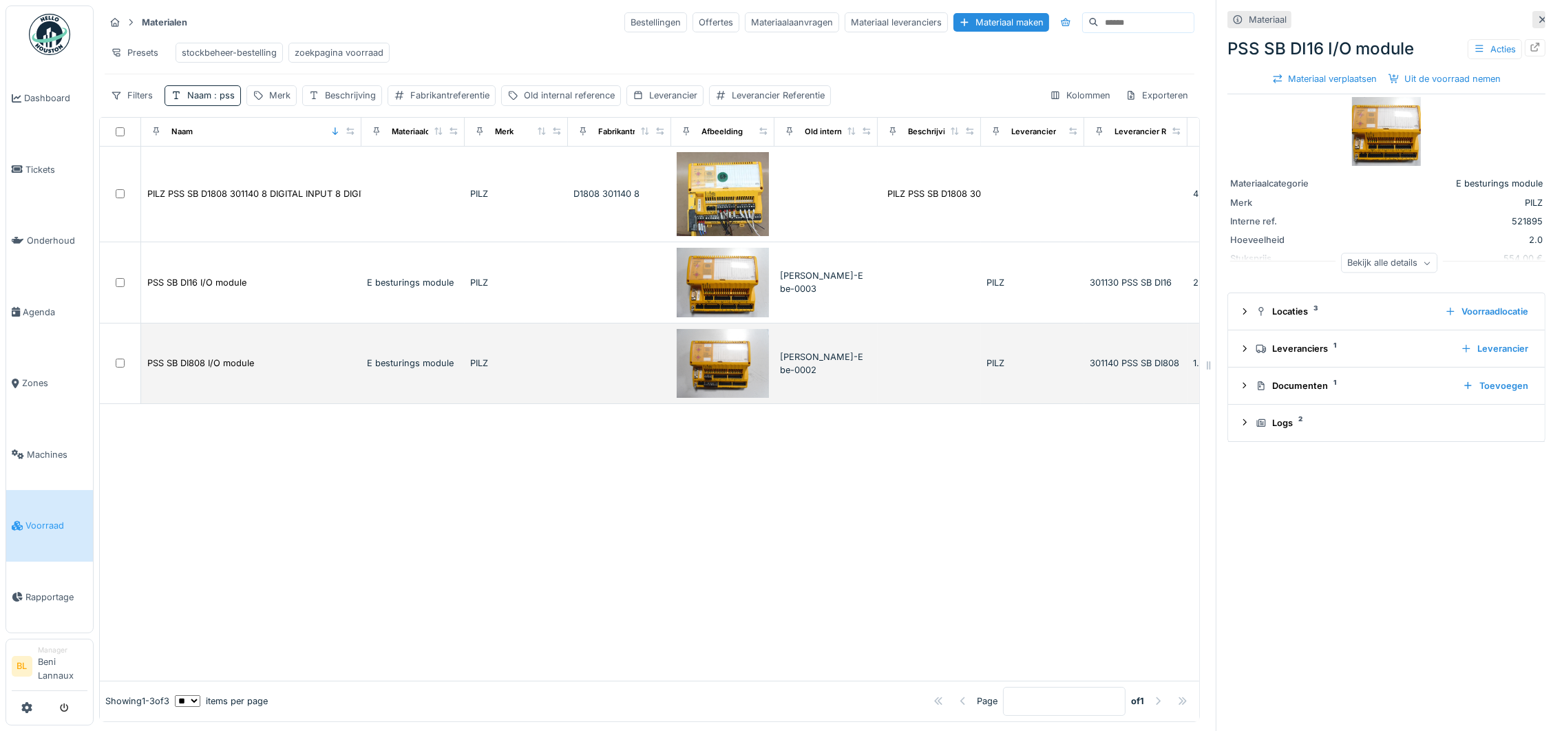
click at [812, 383] on td "[PERSON_NAME]-E be-0002" at bounding box center [825, 364] width 103 height 81
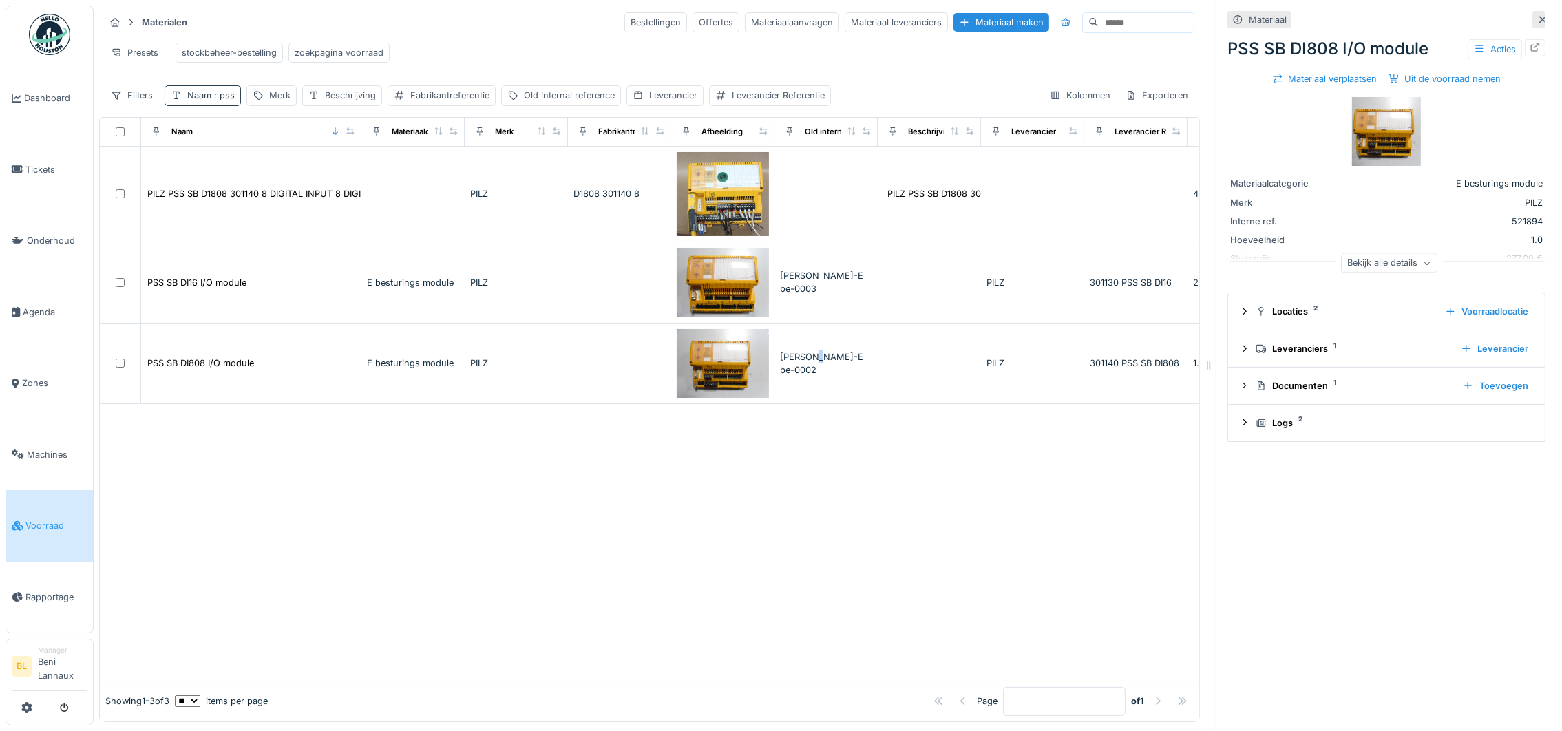
click at [209, 93] on div "Naam : pss" at bounding box center [210, 95] width 47 height 13
click at [299, 171] on div at bounding box center [293, 177] width 11 height 13
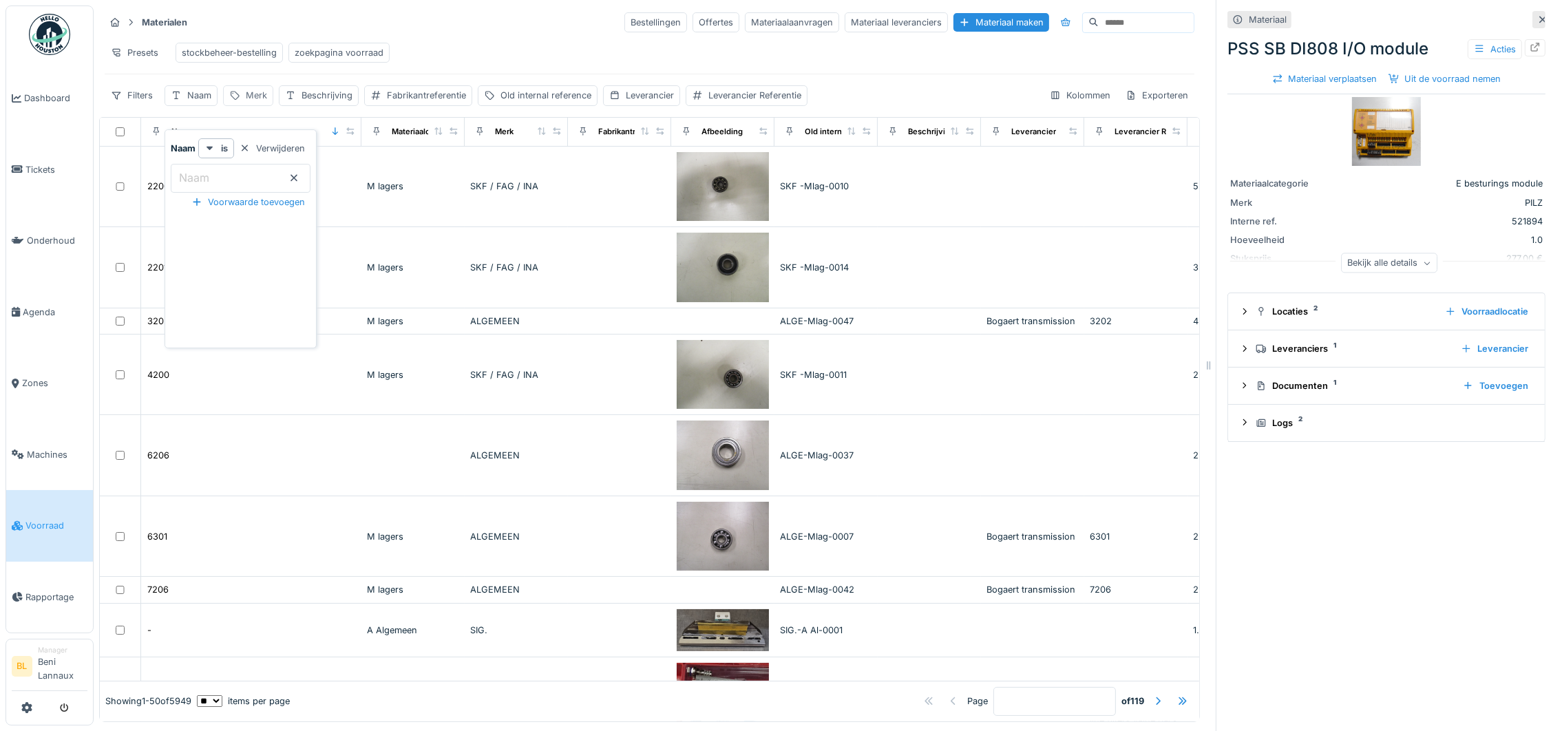
click at [257, 94] on div "Merk" at bounding box center [256, 95] width 21 height 13
click at [295, 164] on input "Merk" at bounding box center [298, 178] width 137 height 29
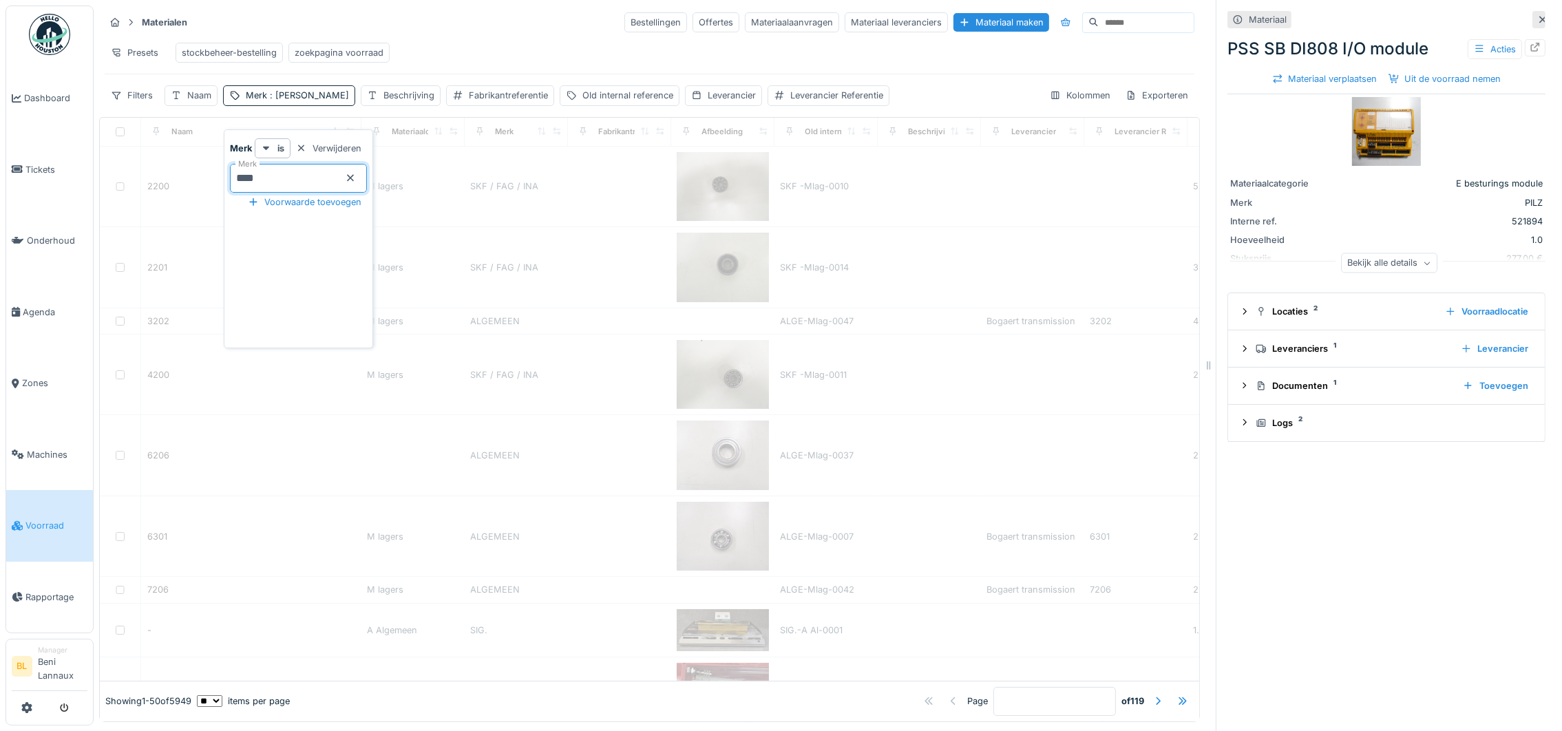
type input "****"
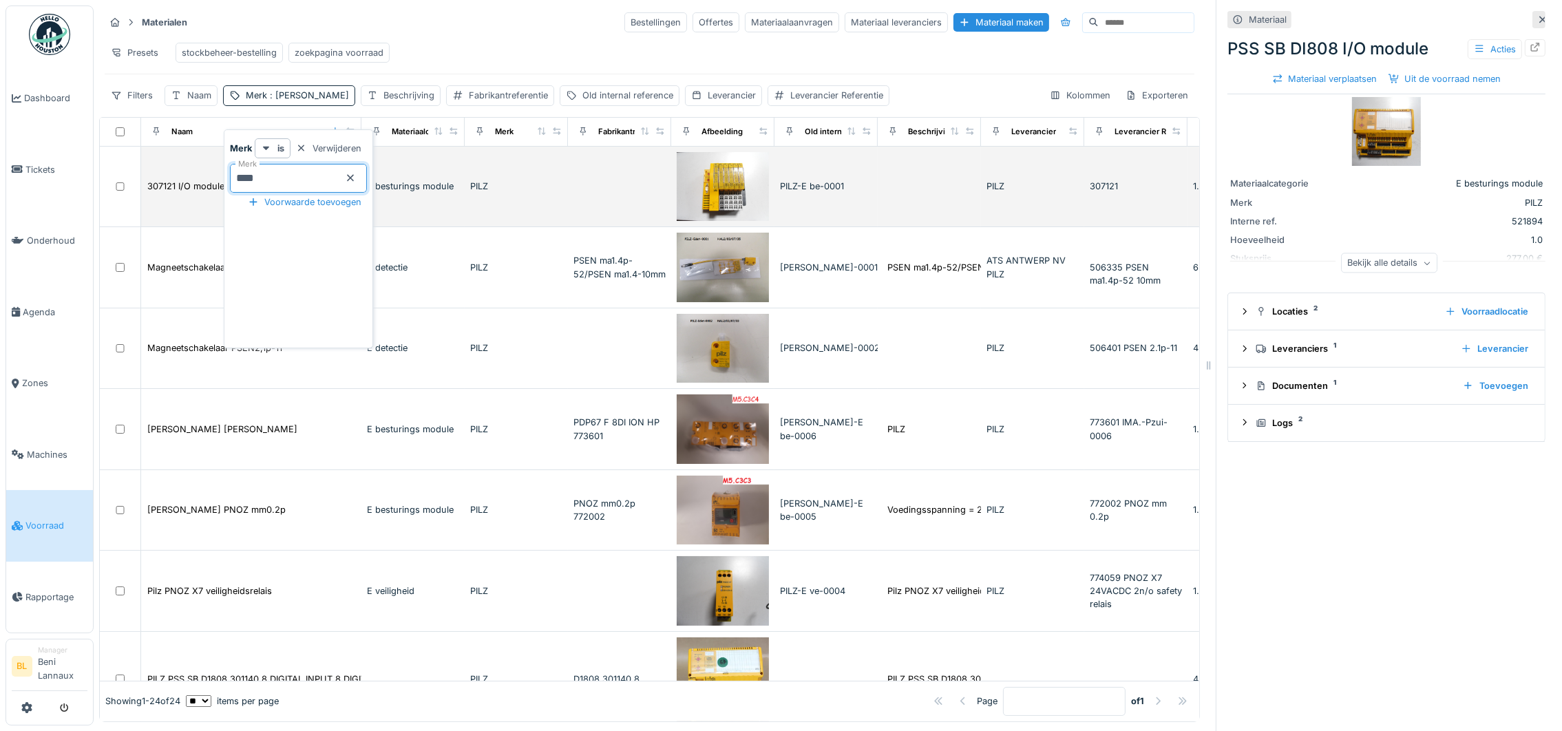
click at [718, 196] on img at bounding box center [723, 187] width 92 height 70
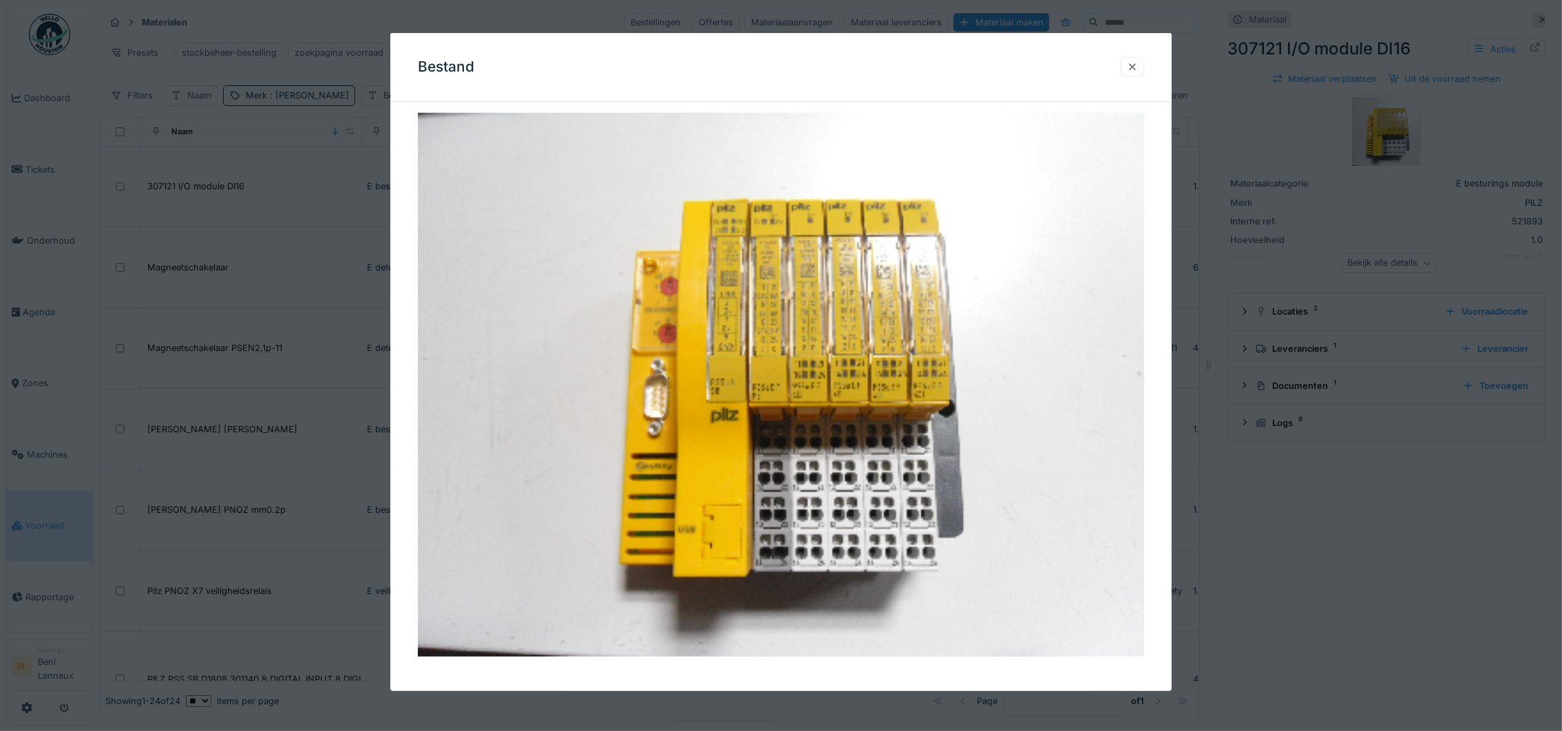
click at [1138, 63] on div at bounding box center [1132, 67] width 11 height 13
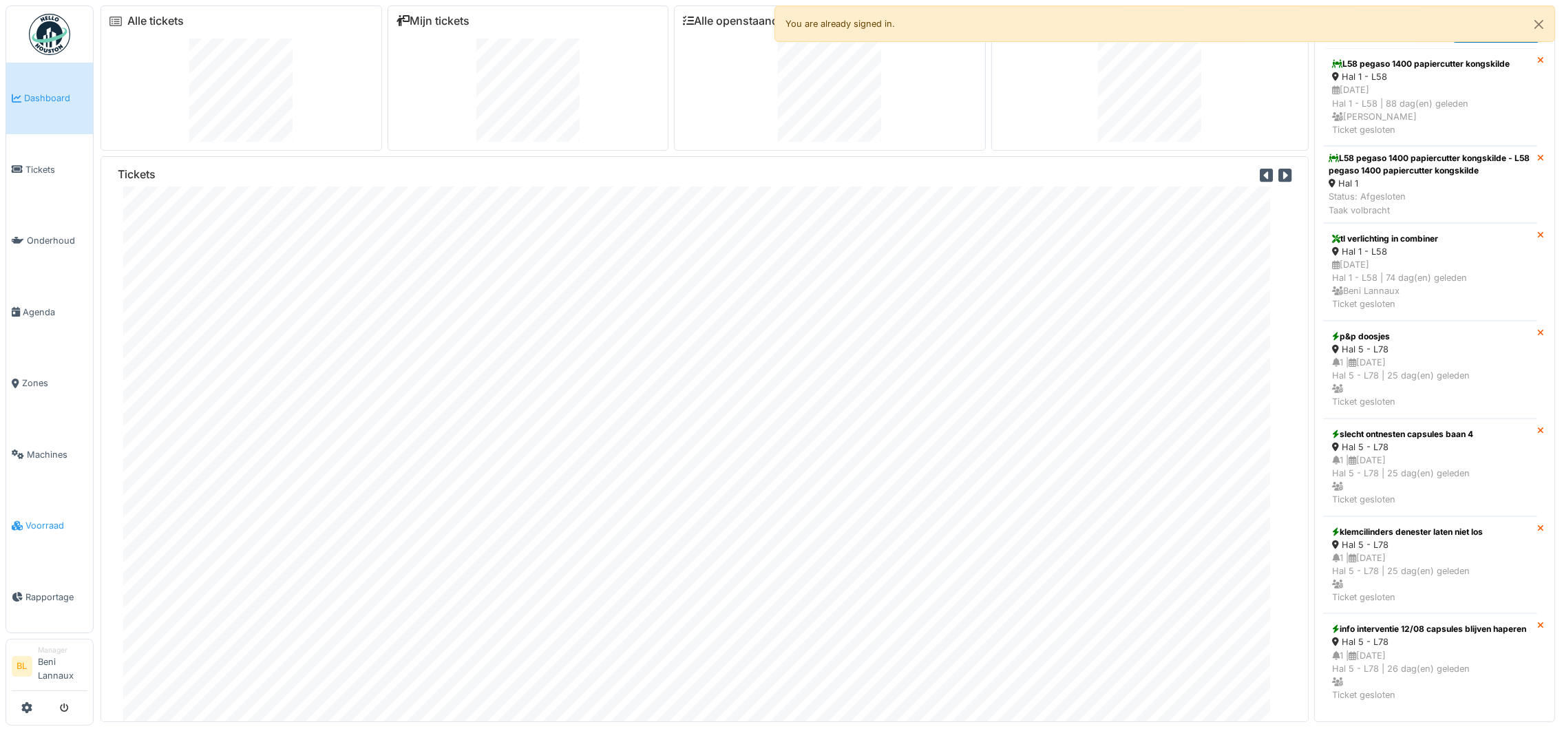
click at [40, 523] on span "Voorraad" at bounding box center [56, 525] width 62 height 13
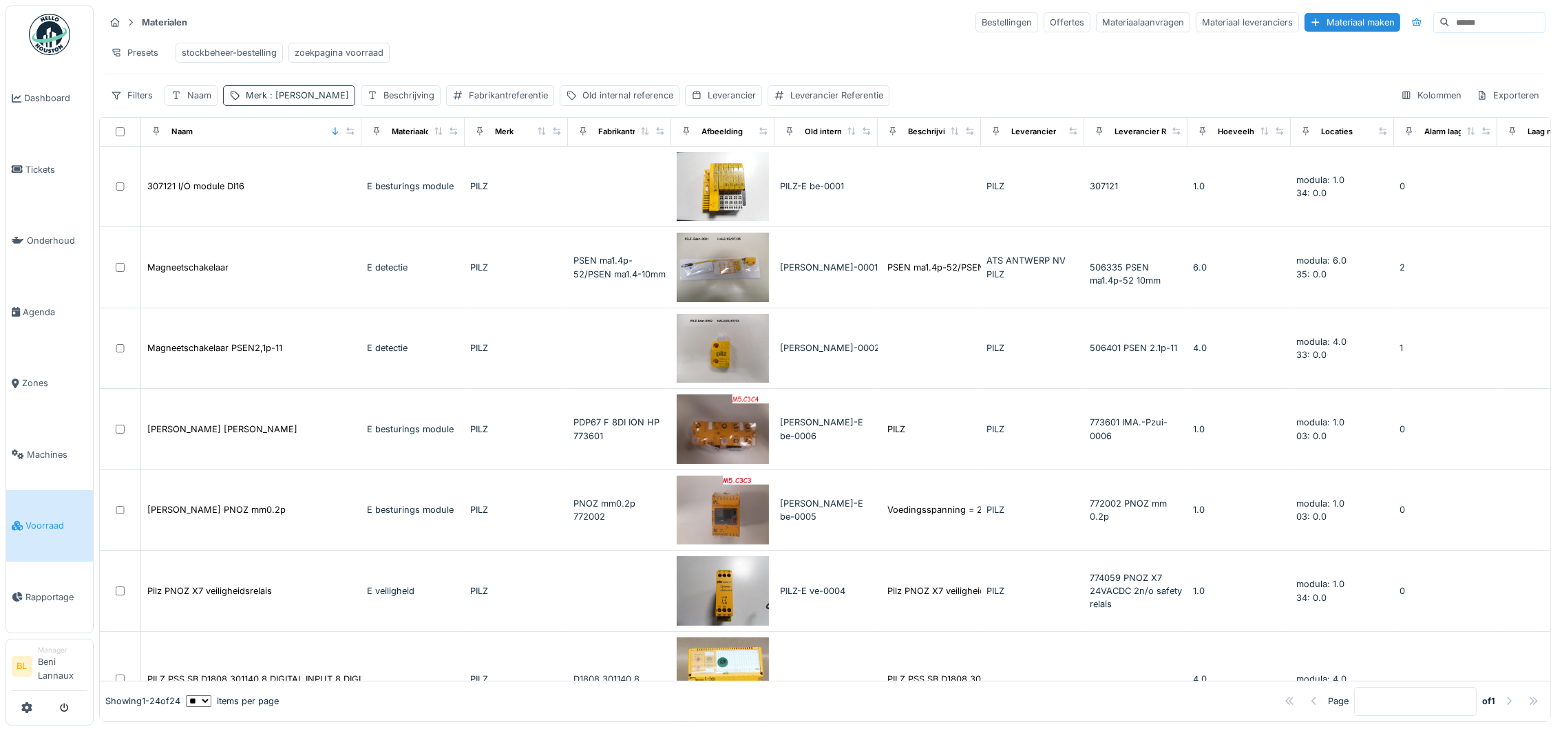
click at [271, 101] on span ": [PERSON_NAME]" at bounding box center [308, 95] width 82 height 10
click at [356, 178] on icon at bounding box center [350, 177] width 11 height 9
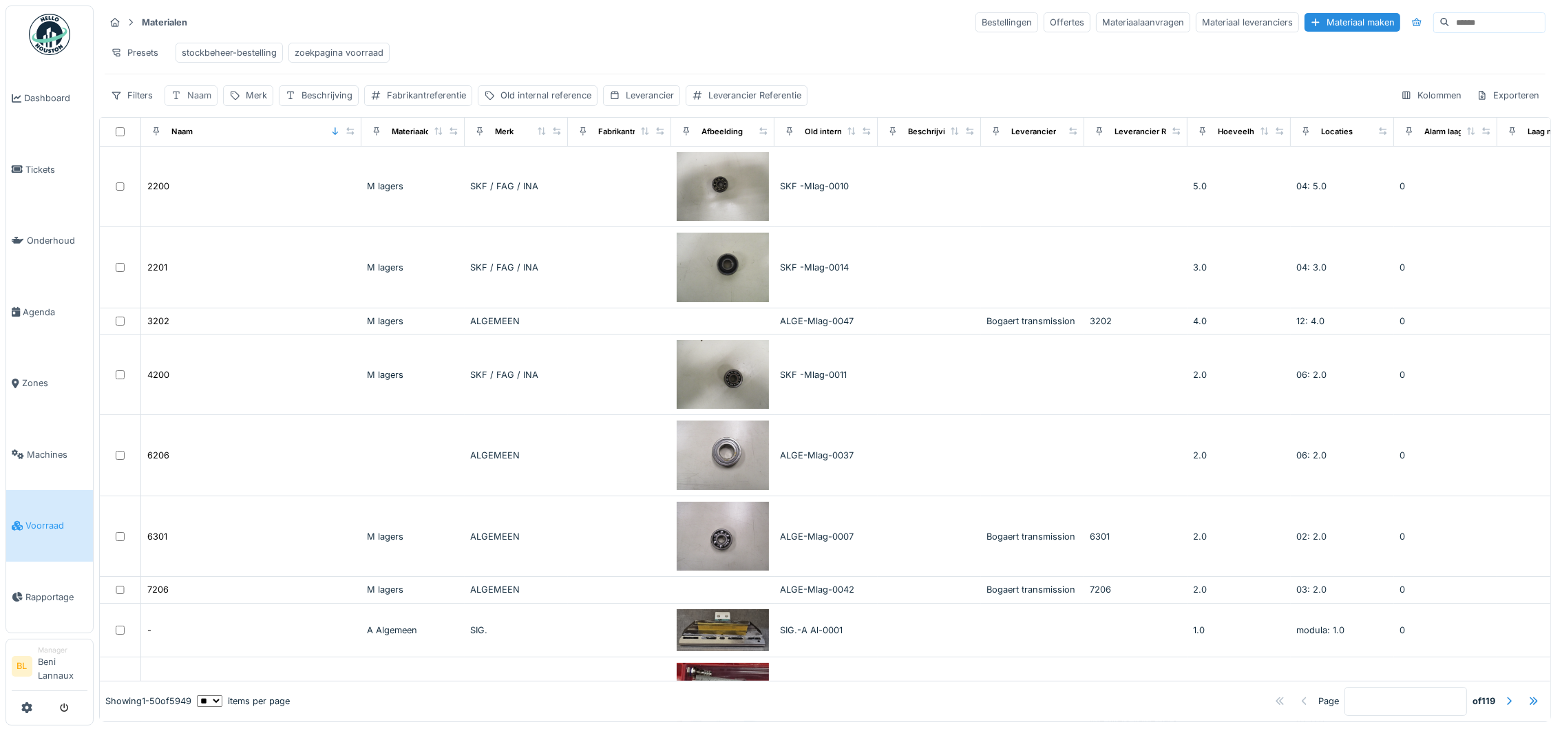
click at [184, 105] on div "Naam" at bounding box center [191, 95] width 53 height 20
click at [229, 187] on input "Naam" at bounding box center [241, 178] width 140 height 29
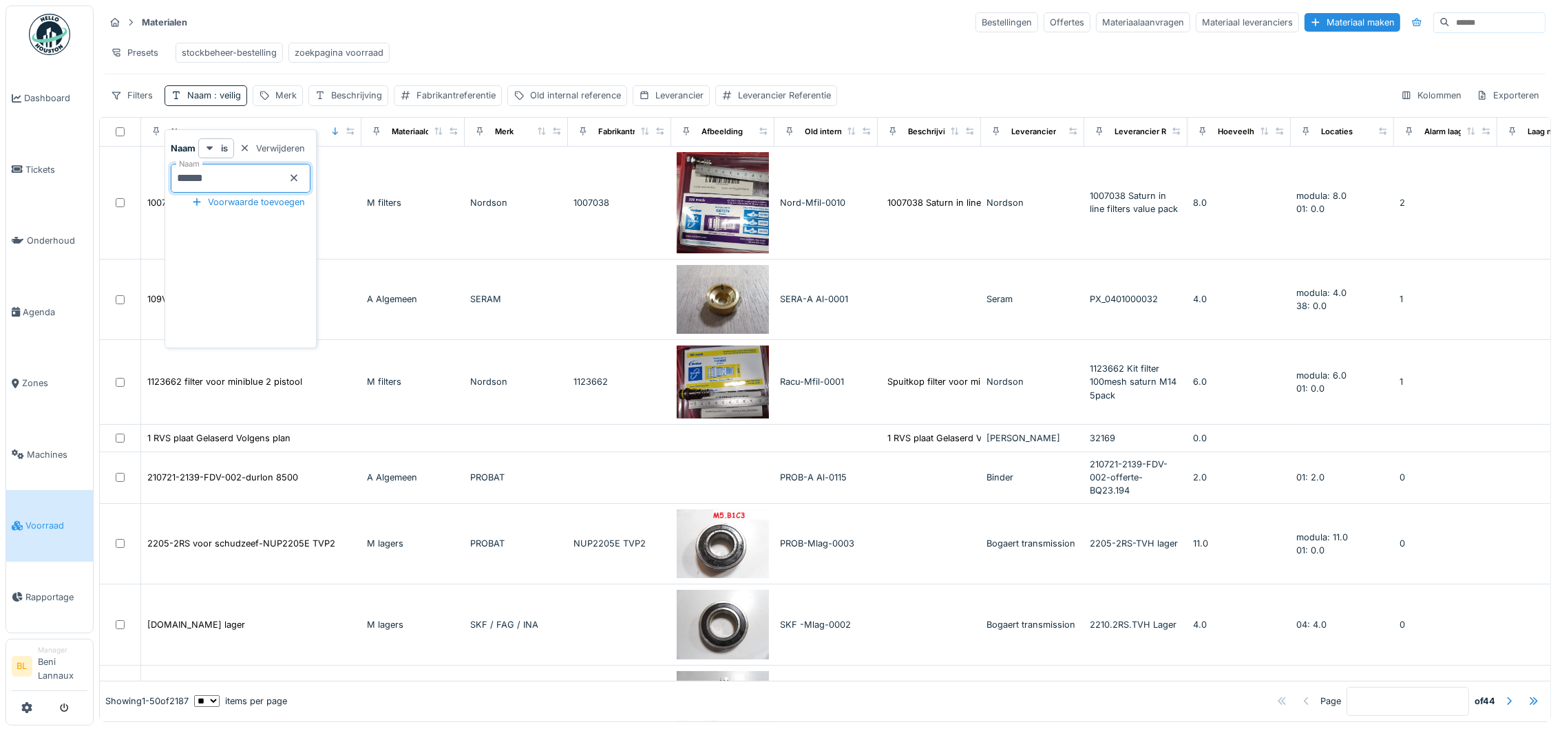
type input "******"
click at [652, 39] on div "Presets stockbeheer-bestelling zoekpagina voorraad" at bounding box center [825, 52] width 1441 height 31
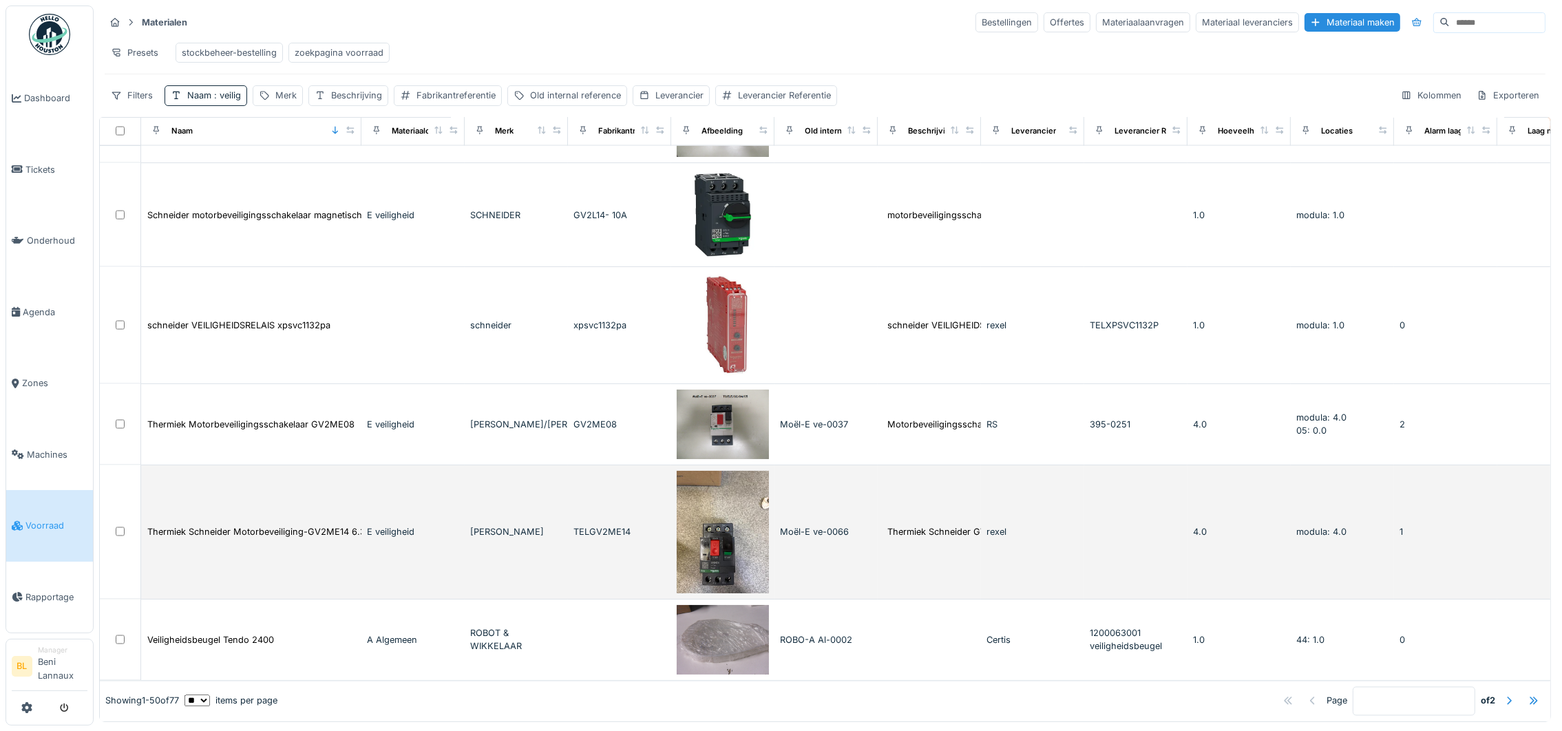
scroll to position [12, 0]
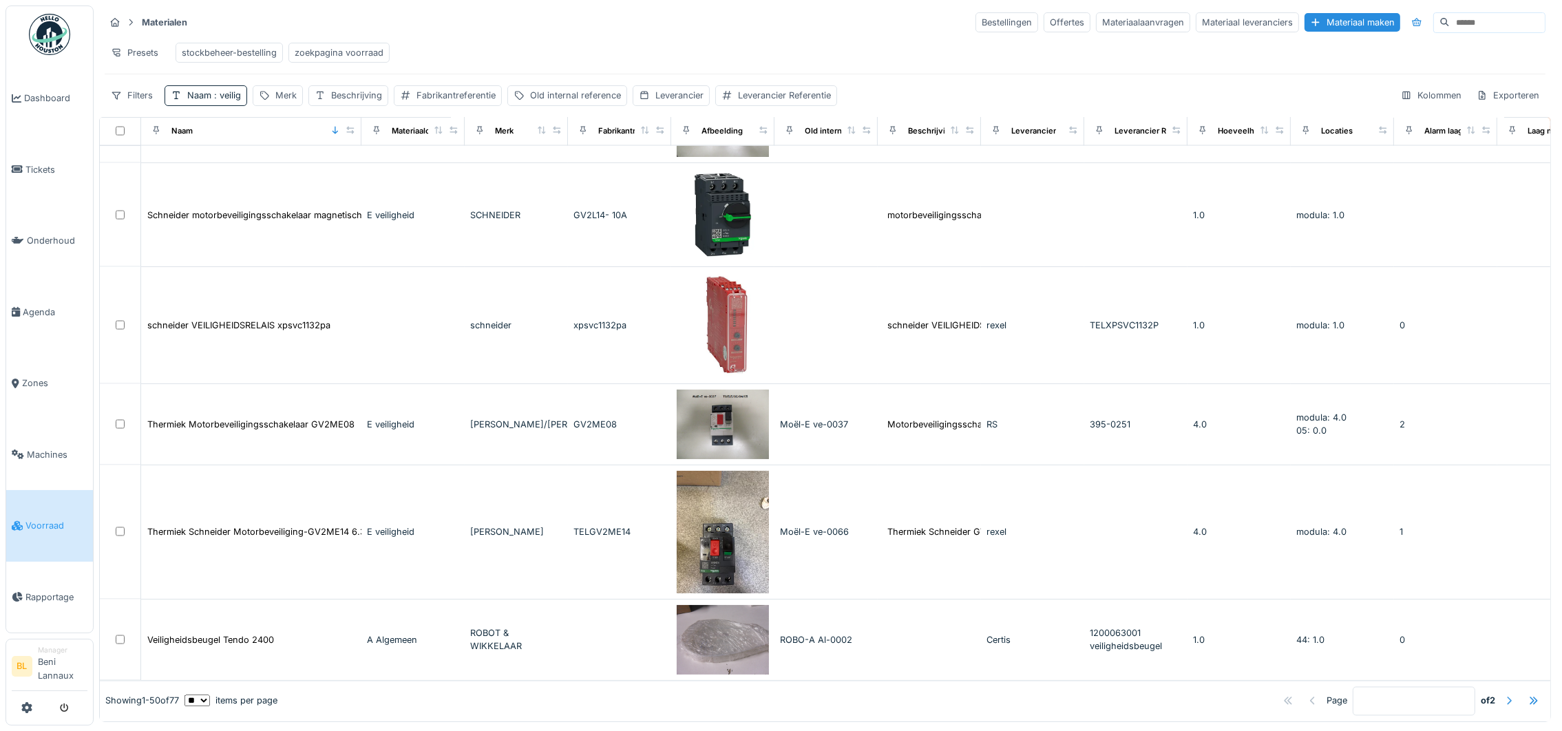
click at [1503, 695] on div at bounding box center [1508, 701] width 11 height 13
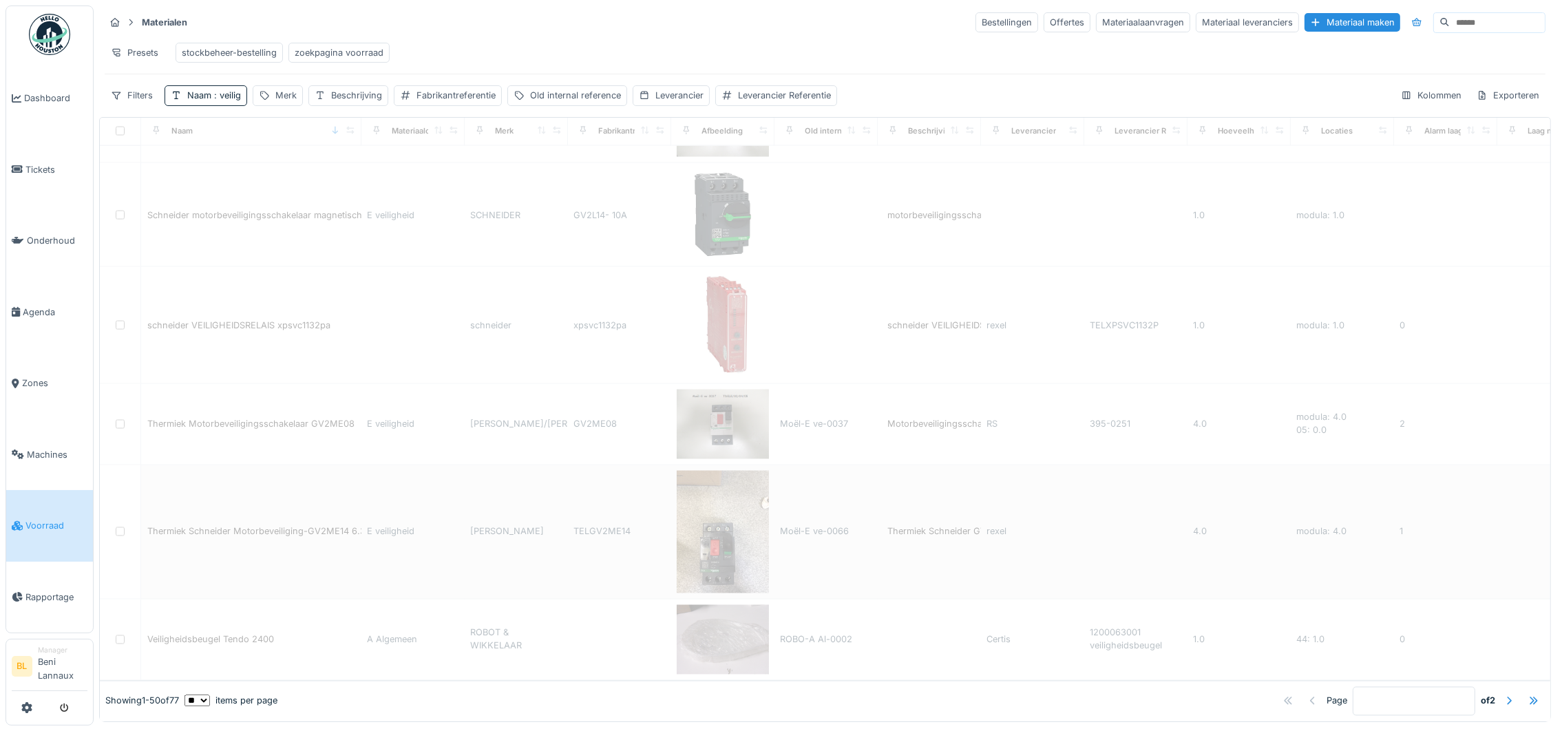
type input "*"
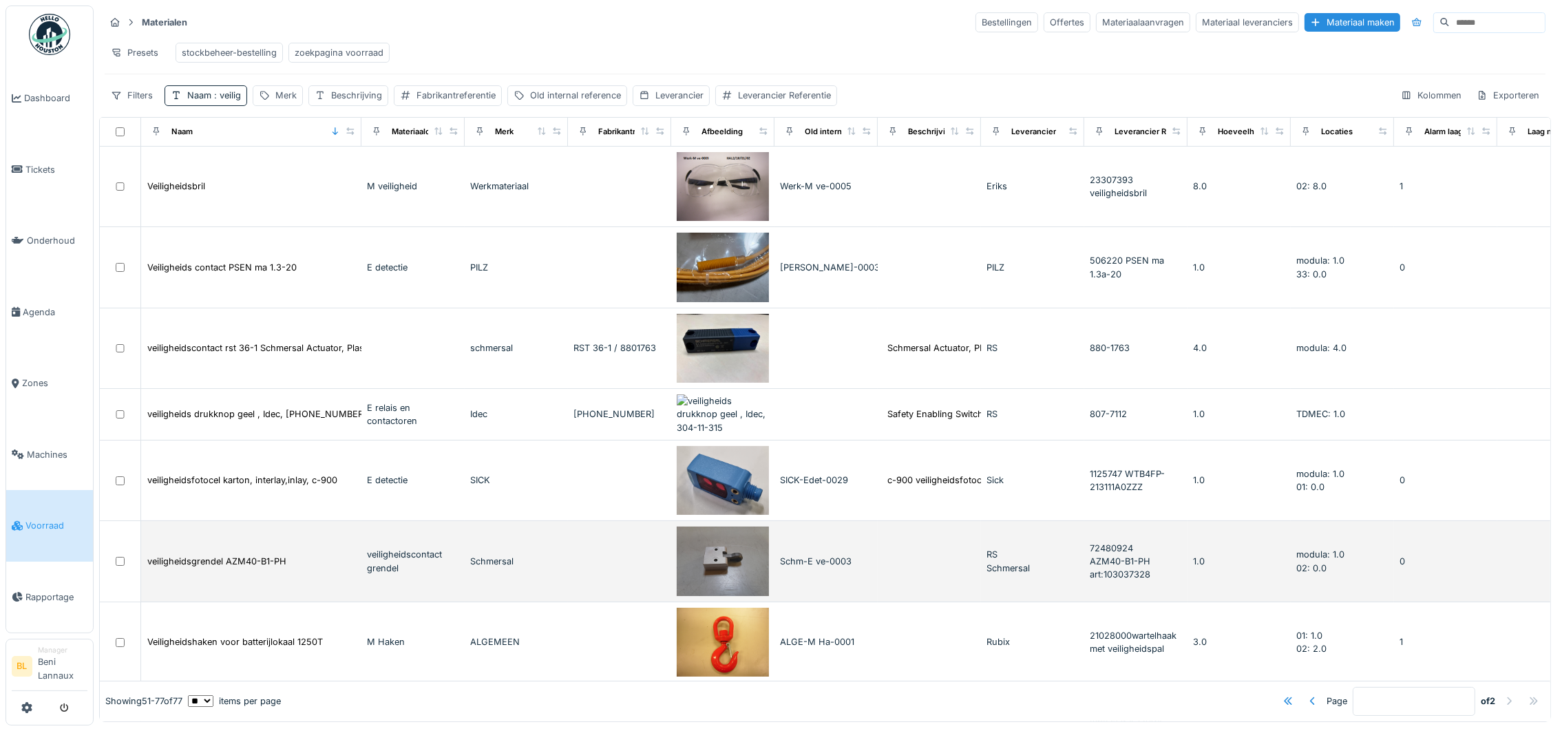
scroll to position [0, 0]
